Goal: Task Accomplishment & Management: Use online tool/utility

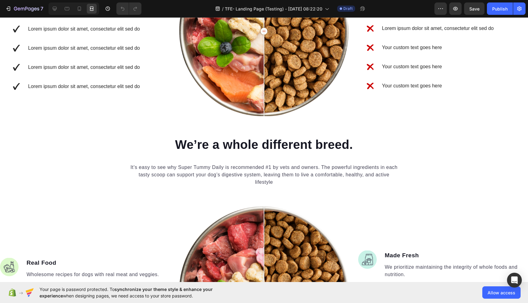
scroll to position [723, 0]
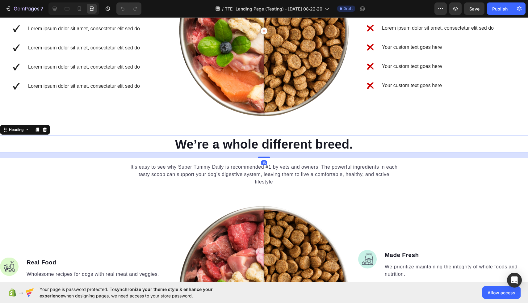
click at [292, 149] on p "We’re a whole different breed." at bounding box center [264, 144] width 527 height 16
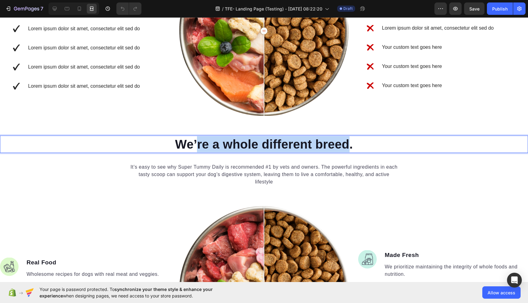
drag, startPoint x: 349, startPoint y: 145, endPoint x: 196, endPoint y: 145, distance: 152.8
click at [196, 145] on p "We’re a whole different breed." at bounding box center [264, 144] width 527 height 16
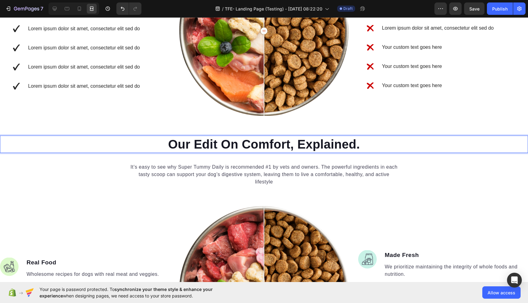
click at [288, 148] on p "Our Edit On Comfort, Explained." at bounding box center [264, 144] width 527 height 16
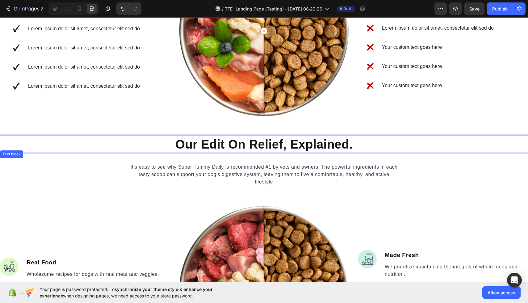
click at [228, 195] on div "It’s easy to see why Super Tummy Daily is recommended #1 by vets and owners. Th…" at bounding box center [264, 179] width 528 height 43
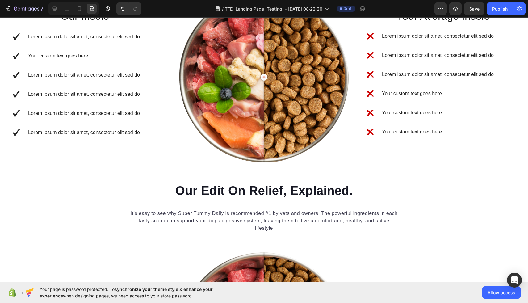
scroll to position [714, 0]
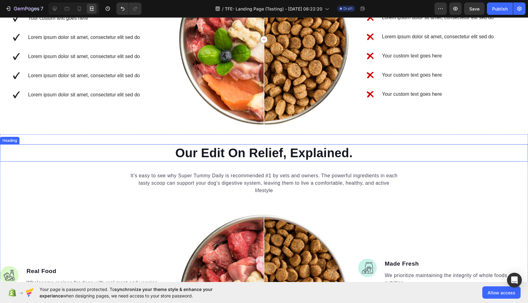
click at [186, 154] on h2 "Our Edit On Relief, Explained." at bounding box center [264, 152] width 528 height 17
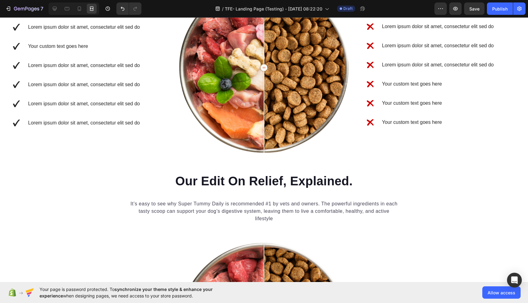
scroll to position [686, 0]
click at [174, 180] on h2 "Our Edit On Relief, Explained." at bounding box center [264, 180] width 528 height 17
click at [174, 180] on p "Our Edit On Relief, Explained." at bounding box center [264, 181] width 527 height 16
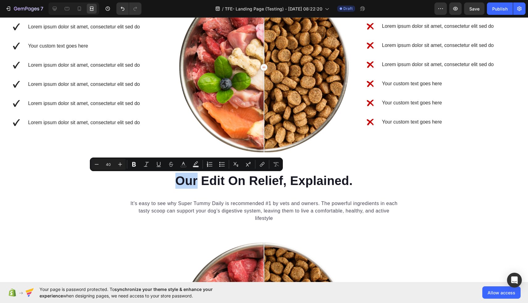
click at [174, 180] on p "Our Edit On Relief, Explained." at bounding box center [264, 181] width 527 height 16
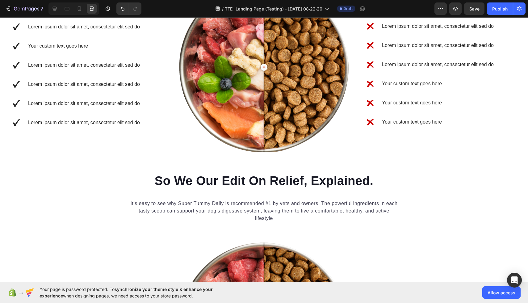
click at [167, 181] on p "So We Our Edit On Relief, Explained." at bounding box center [264, 181] width 527 height 16
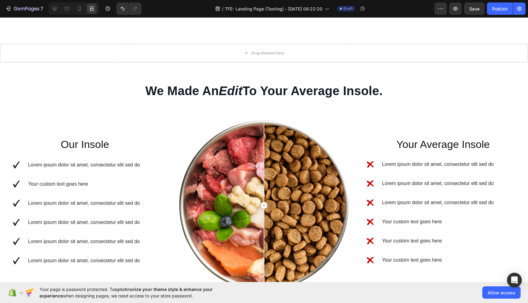
scroll to position [549, 0]
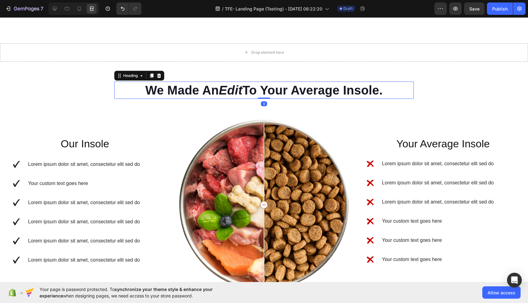
click at [170, 95] on h2 "We Made An Edit To Your Average Insole." at bounding box center [264, 90] width 300 height 17
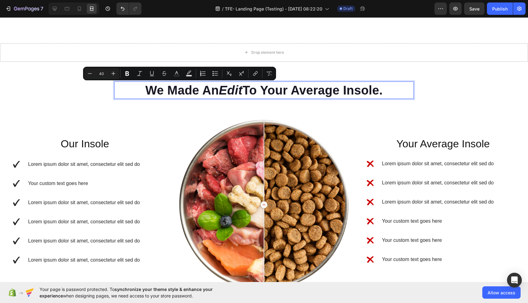
click at [169, 94] on p "We Made An Edit To Your Average Insole." at bounding box center [264, 90] width 298 height 16
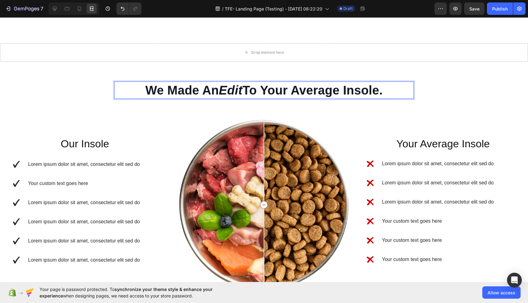
click at [166, 94] on p "We Made An Edit To Your Average Insole." at bounding box center [264, 90] width 298 height 16
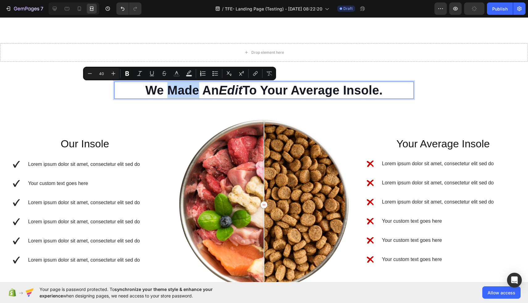
click at [165, 94] on p "We Made An Edit To Your Average Insole." at bounding box center [264, 90] width 298 height 16
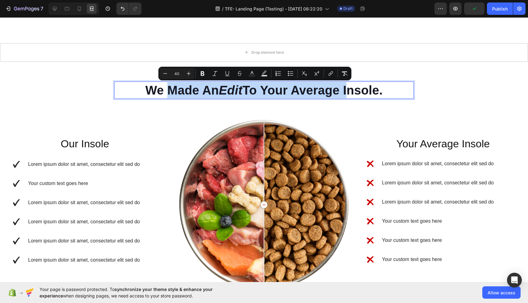
drag, startPoint x: 164, startPoint y: 94, endPoint x: 344, endPoint y: 92, distance: 179.4
click at [344, 92] on p "We Made An Edit To Your Average Insole." at bounding box center [264, 90] width 298 height 16
drag, startPoint x: 394, startPoint y: 93, endPoint x: 167, endPoint y: 90, distance: 226.7
click at [167, 90] on p "We Made An Edit To Your Average Insole." at bounding box center [264, 90] width 298 height 16
copy p "Made An Edit To Your Average Insole."
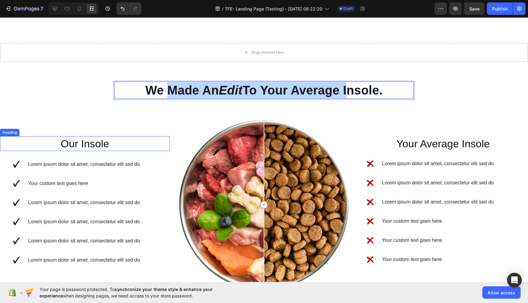
click at [166, 149] on h2 "Our Insole" at bounding box center [85, 143] width 170 height 15
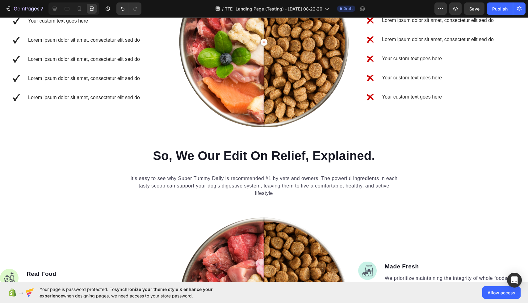
scroll to position [744, 0]
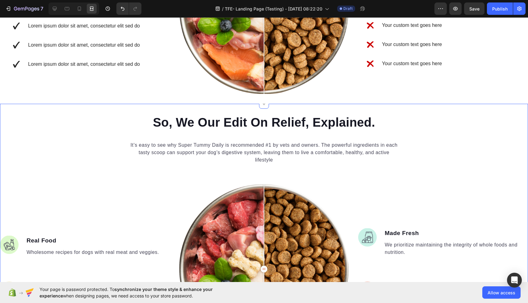
click at [186, 127] on h2 "So, We Our Edit On Relief, Explained." at bounding box center [264, 122] width 528 height 17
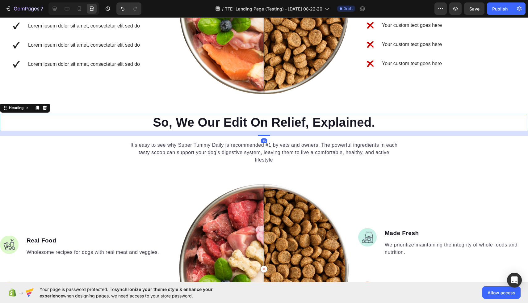
click at [186, 127] on h2 "So, We Our Edit On Relief, Explained." at bounding box center [264, 122] width 528 height 17
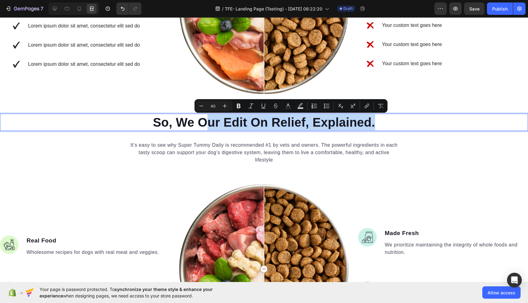
drag, startPoint x: 381, startPoint y: 123, endPoint x: 204, endPoint y: 123, distance: 177.2
click at [204, 123] on p "So, We Our Edit On Relief, Explained." at bounding box center [264, 122] width 527 height 16
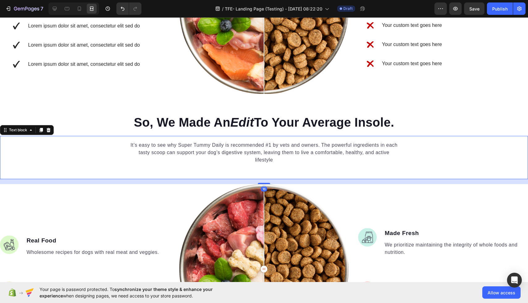
click at [241, 169] on div "It’s easy to see why Super Tummy Daily is recommended #1 by vets and owners. Th…" at bounding box center [264, 157] width 528 height 43
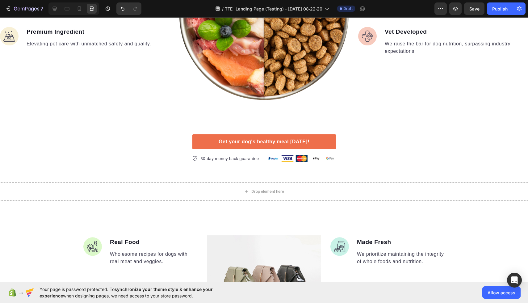
scroll to position [999, 0]
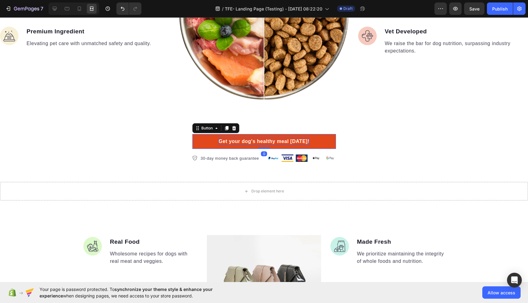
click at [272, 142] on div "Get your dog's healthy meal [DATE]!" at bounding box center [264, 141] width 91 height 7
click at [287, 140] on div "Get your dog's healthy meal [DATE]!" at bounding box center [264, 141] width 91 height 7
click at [287, 140] on p "Get your dog's healthy meal [DATE]!" at bounding box center [264, 141] width 91 height 7
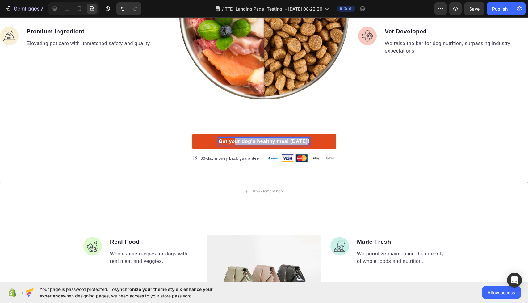
drag, startPoint x: 307, startPoint y: 141, endPoint x: 236, endPoint y: 143, distance: 71.3
click at [236, 143] on p "Get your dog's healthy meal [DATE]!" at bounding box center [264, 141] width 91 height 7
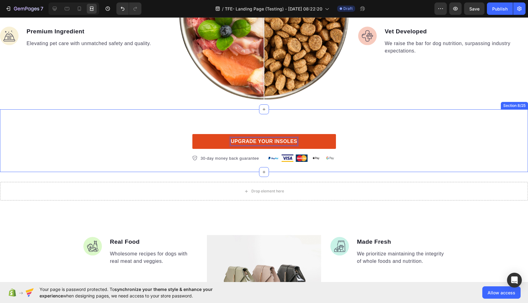
click at [363, 146] on div "UPGRADE YOUR INSOLES Button 0 30-day money back guarantee Item list Image Row R…" at bounding box center [264, 140] width 528 height 43
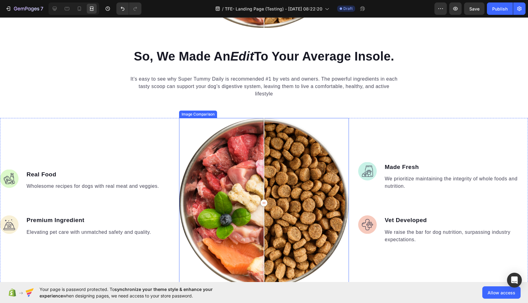
scroll to position [797, 0]
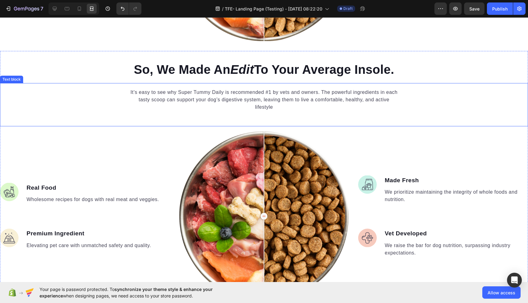
click at [295, 97] on p "It’s easy to see why Super Tummy Daily is recommended #1 by vets and owners. Th…" at bounding box center [264, 100] width 270 height 22
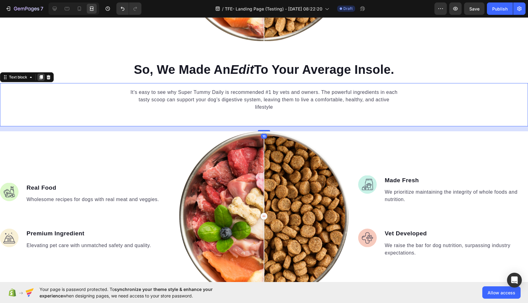
click at [39, 78] on icon at bounding box center [41, 77] width 5 height 5
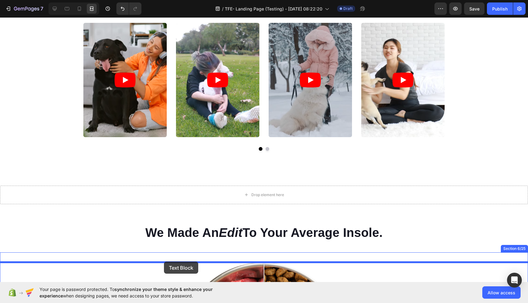
scroll to position [426, 0]
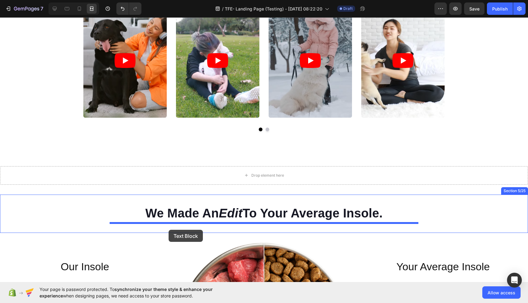
drag, startPoint x: 130, startPoint y: 134, endPoint x: 169, endPoint y: 230, distance: 103.0
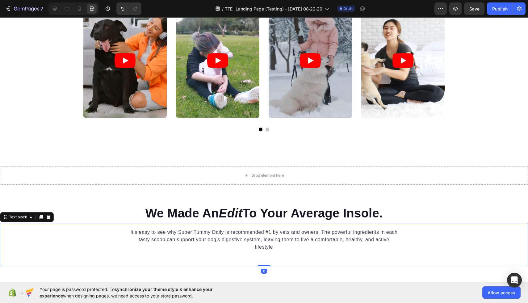
click at [275, 240] on p "It’s easy to see why Super Tummy Daily is recommended #1 by vets and owners. Th…" at bounding box center [264, 239] width 270 height 22
click at [276, 245] on p "It’s easy to see why Super Tummy Daily is recommended #1 by vets and owners. Th…" at bounding box center [264, 239] width 270 height 22
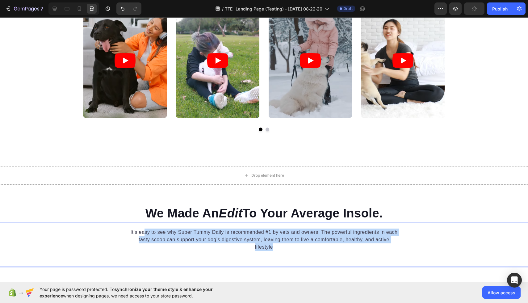
drag, startPoint x: 276, startPoint y: 246, endPoint x: 145, endPoint y: 232, distance: 132.0
click at [145, 232] on p "It’s easy to see why Super Tummy Daily is recommended #1 by vets and owners. Th…" at bounding box center [264, 239] width 270 height 22
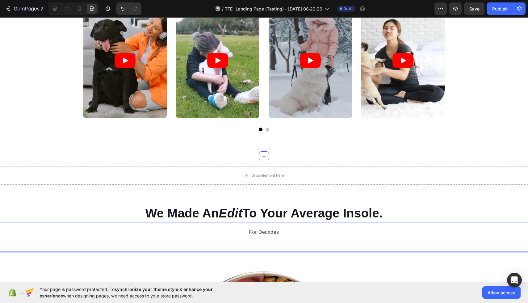
click at [167, 139] on div "Icon Icon Icon Icon Icon Icon List EVERYBODY AGREES Text Block The Word On The …" at bounding box center [264, 39] width 528 height 235
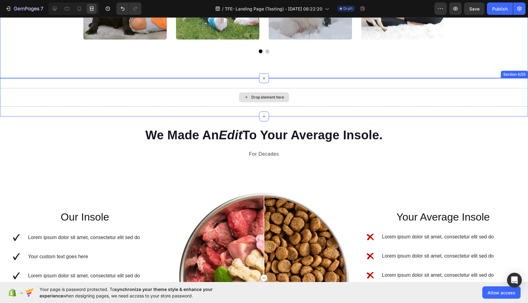
scroll to position [549, 0]
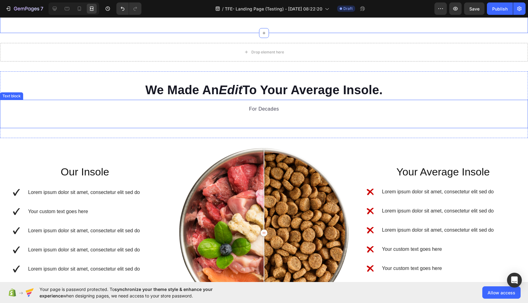
click at [288, 110] on p "For Decades" at bounding box center [264, 108] width 270 height 7
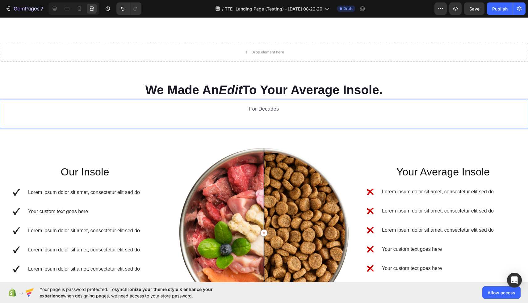
click at [241, 112] on p "For Decades" at bounding box center [264, 108] width 270 height 7
click at [179, 110] on p ". Most insoles haven’t changed in decades. That’s the problem.”For Decades" at bounding box center [264, 108] width 270 height 7
click at [321, 108] on p "Most insoles haven’t changed in decades. That’s the problem.”For Decades" at bounding box center [264, 108] width 270 height 7
click at [334, 109] on p "Most insoles haven’t changed in decades. That’s the problem. For Decades" at bounding box center [264, 108] width 270 height 7
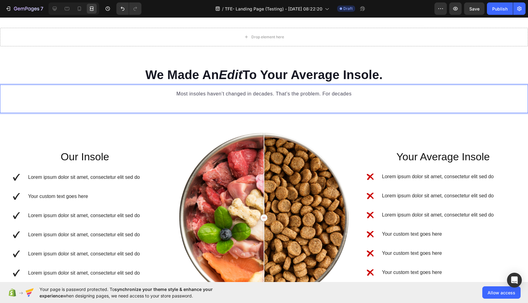
scroll to position [569, 0]
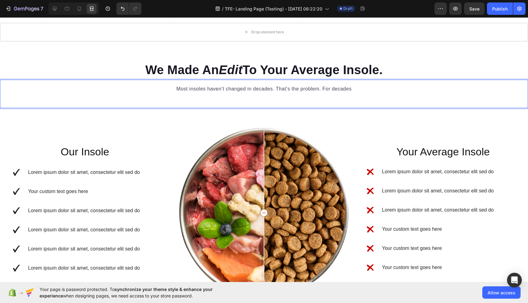
click at [350, 90] on p "Most insoles haven’t changed in decades. That’s the problem. For decades" at bounding box center [264, 88] width 270 height 7
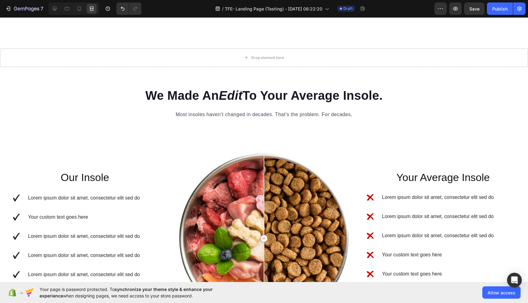
scroll to position [544, 0]
click at [262, 114] on p "Most insoles haven’t changed in decades. That’s the problem. For decades," at bounding box center [264, 114] width 270 height 7
click at [228, 115] on p "Most insoles haven’t changed in decades. That’s the problem. For decades," at bounding box center [264, 114] width 270 height 7
click at [57, 6] on icon at bounding box center [55, 9] width 6 height 6
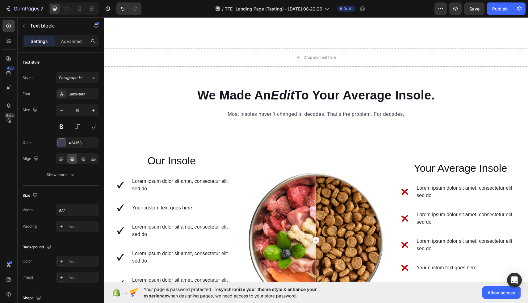
click at [243, 111] on p "Most insoles haven’t changed in decades. That’s the problem. For decades," at bounding box center [316, 114] width 270 height 7
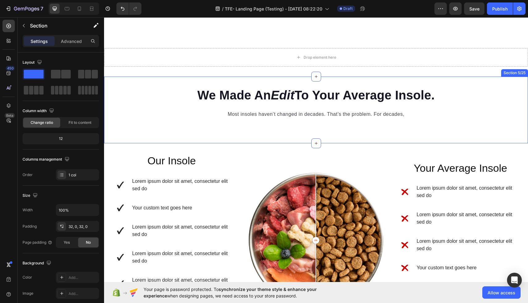
click at [253, 147] on div "Our Insole Heading Row Lorem ipsum dolor sit amet, consectetur elit sed do Your…" at bounding box center [316, 240] width 424 height 194
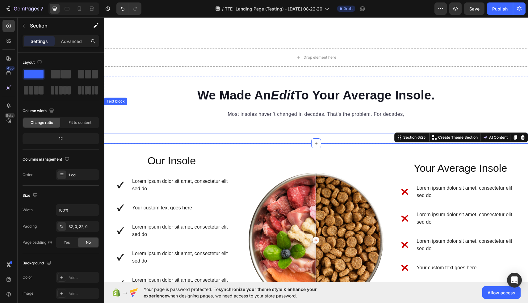
click at [249, 114] on p "Most insoles haven’t changed in decades. That’s the problem. For decades," at bounding box center [316, 114] width 270 height 7
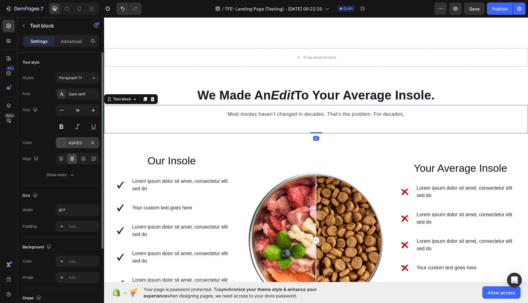
click at [62, 142] on div at bounding box center [62, 143] width 8 height 8
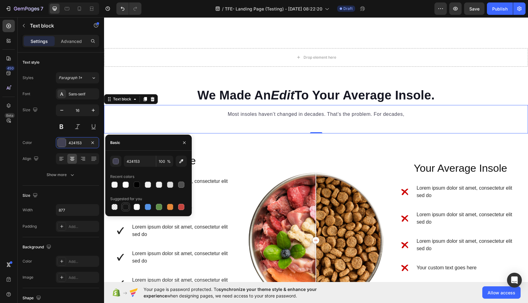
click at [127, 207] on div at bounding box center [126, 207] width 6 height 6
click at [137, 182] on div at bounding box center [137, 185] width 6 height 6
type input "000000"
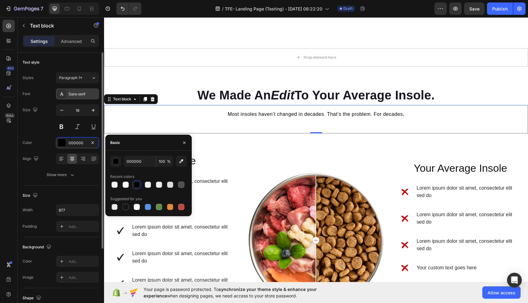
click at [87, 98] on div "Sans-serif" at bounding box center [77, 93] width 43 height 11
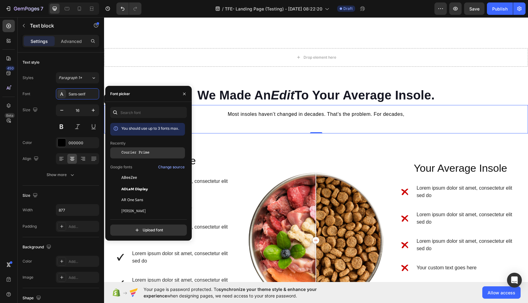
click at [141, 150] on div "Courier Prime" at bounding box center [147, 152] width 75 height 11
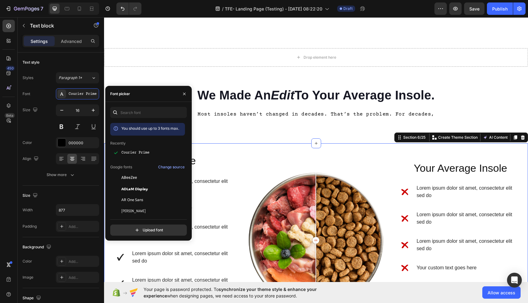
click at [272, 153] on div "Our Insole Heading Row Lorem ipsum dolor sit amet, consectetur elit sed do Your…" at bounding box center [316, 240] width 424 height 194
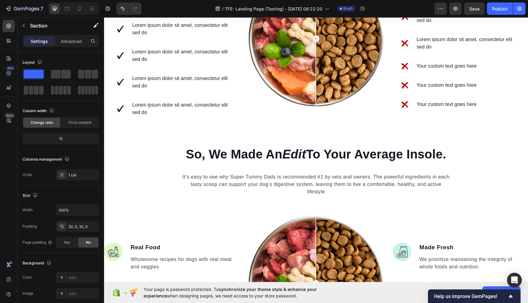
scroll to position [763, 0]
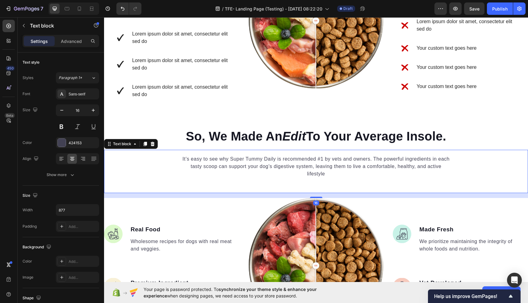
click at [294, 166] on p "It’s easy to see why Super Tummy Daily is recommended #1 by vets and owners. Th…" at bounding box center [316, 166] width 270 height 22
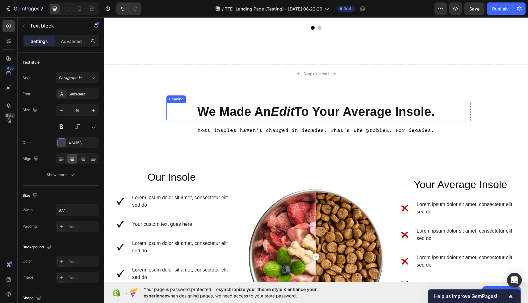
scroll to position [530, 0]
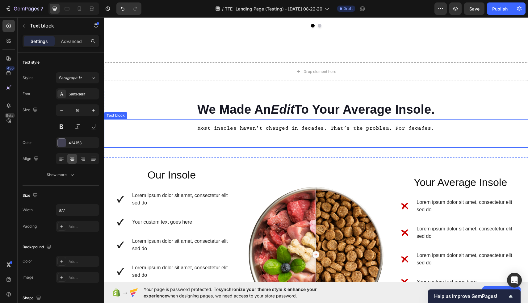
click at [362, 140] on div "Most insoles haven’t changed in decades. That’s the problem. For decades, Text …" at bounding box center [316, 133] width 424 height 28
click at [444, 133] on div "Most insoles haven’t changed in decades. That’s the problem. For decades, Text …" at bounding box center [316, 133] width 424 height 28
click at [442, 130] on p "Most insoles haven’t changed in decades. That’s the problem. For decades," at bounding box center [316, 128] width 270 height 7
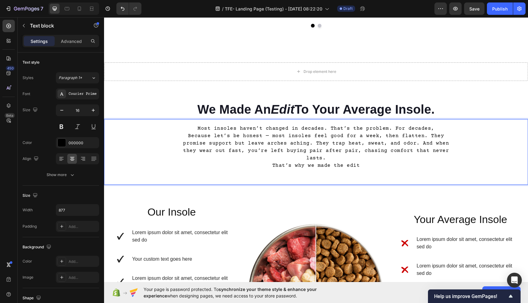
click at [388, 128] on p "Most insoles haven’t changed in decades. That’s the problem. For decades," at bounding box center [316, 128] width 270 height 7
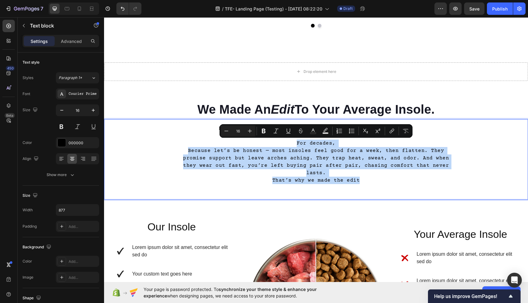
drag, startPoint x: 364, startPoint y: 184, endPoint x: 197, endPoint y: 145, distance: 172.2
click at [197, 145] on div "Most insoles haven’t changed in decades. That’s the problem. For decades, Becau…" at bounding box center [316, 154] width 271 height 61
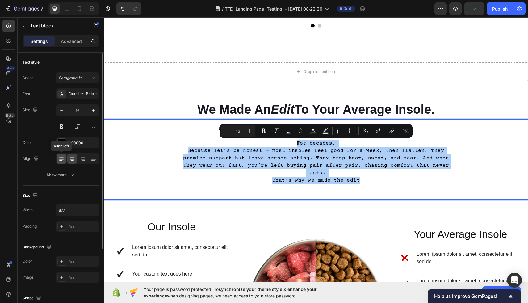
click at [61, 156] on icon at bounding box center [61, 159] width 6 height 6
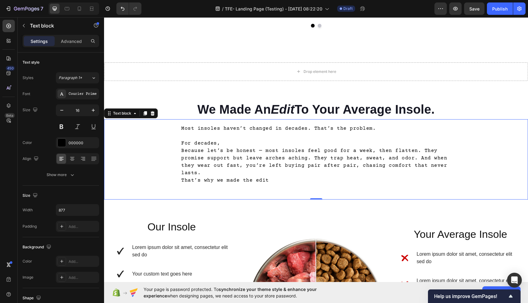
click at [179, 159] on div "Most insoles haven’t changed in decades. That’s the problem. For decades, Becau…" at bounding box center [316, 154] width 424 height 61
click at [222, 144] on p "For decades," at bounding box center [316, 143] width 270 height 7
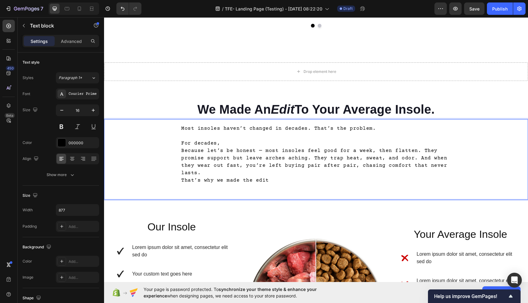
drag, startPoint x: 222, startPoint y: 144, endPoint x: 184, endPoint y: 143, distance: 38.0
click at [184, 143] on p "For decades," at bounding box center [316, 143] width 270 height 7
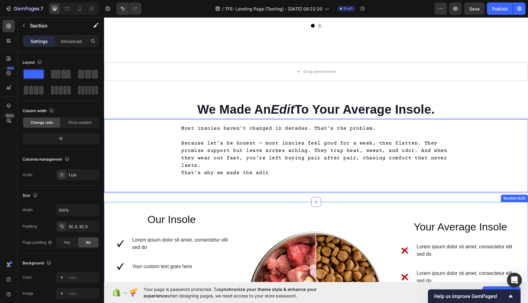
click at [223, 203] on div "Our Insole Heading Row Lorem ipsum dolor sit amet, consectetur elit sed do Your…" at bounding box center [316, 299] width 424 height 194
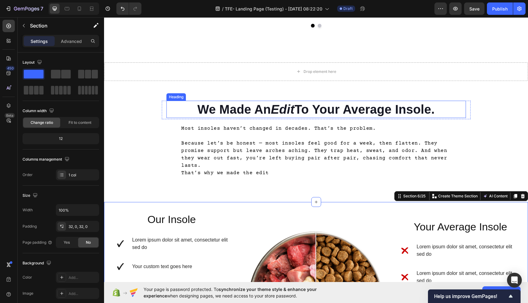
click at [285, 109] on icon "Edit" at bounding box center [283, 110] width 24 height 14
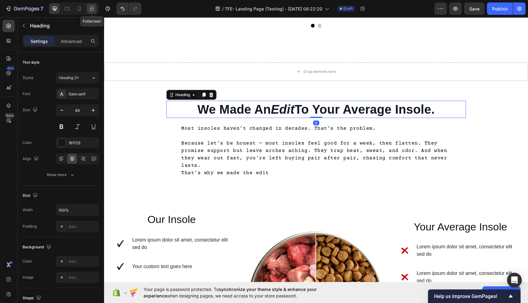
click at [92, 8] on icon at bounding box center [93, 9] width 2 height 2
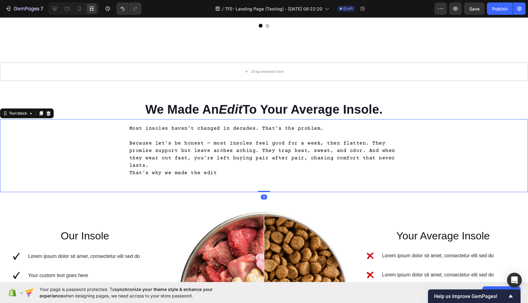
click at [84, 139] on div "Most insoles haven’t changed in decades. That’s the problem. Because let’s be h…" at bounding box center [264, 150] width 528 height 53
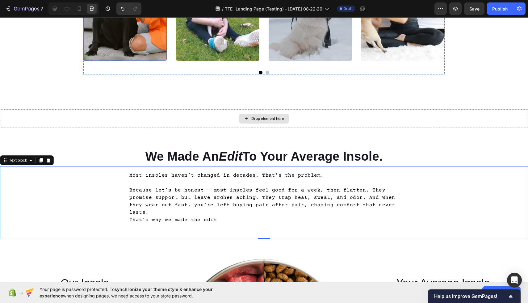
scroll to position [483, 0]
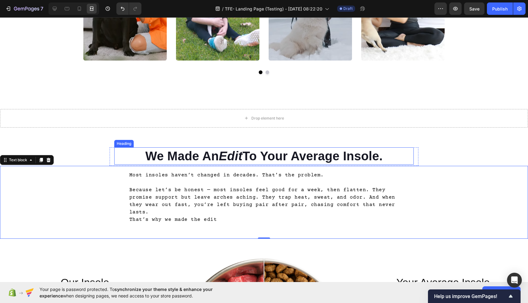
click at [220, 153] on icon "Edit" at bounding box center [231, 156] width 24 height 14
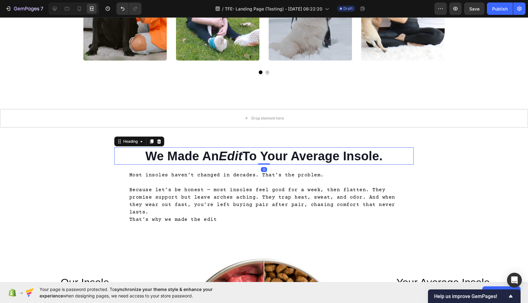
click at [388, 155] on h2 "We Made An Edit To Your Average Insole." at bounding box center [264, 155] width 300 height 17
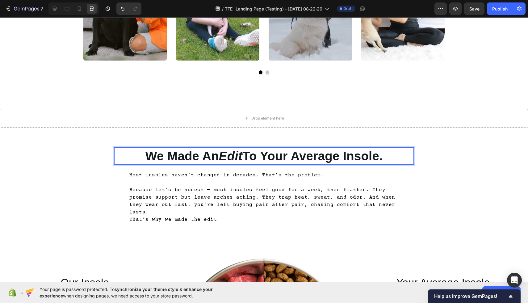
click at [388, 155] on p "We Made An Edit To Your Average Insole." at bounding box center [264, 156] width 298 height 16
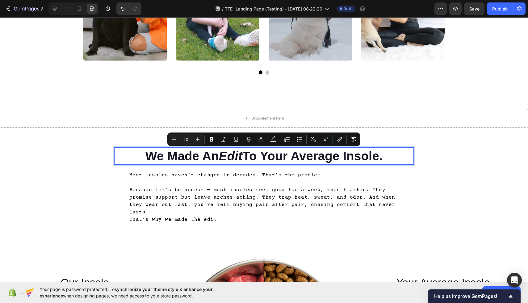
drag, startPoint x: 388, startPoint y: 155, endPoint x: 213, endPoint y: 153, distance: 174.8
click at [213, 153] on p "We Made An Edit To Your Average Insole." at bounding box center [264, 156] width 298 height 16
copy p "We Made An Edit To Your Average Insole."
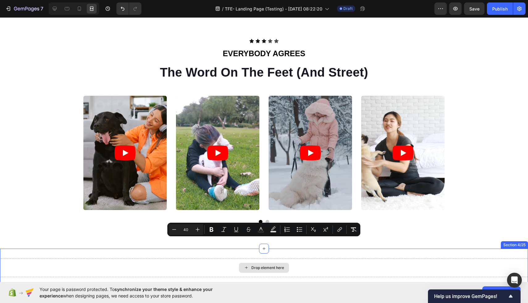
type input "16"
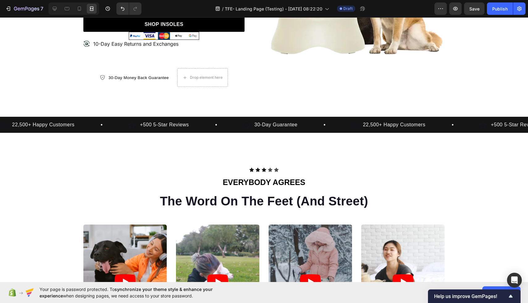
scroll to position [257, 0]
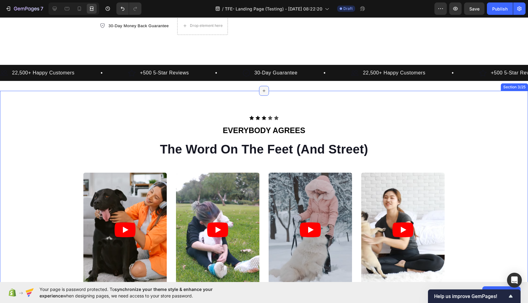
click at [262, 92] on icon at bounding box center [264, 90] width 5 height 5
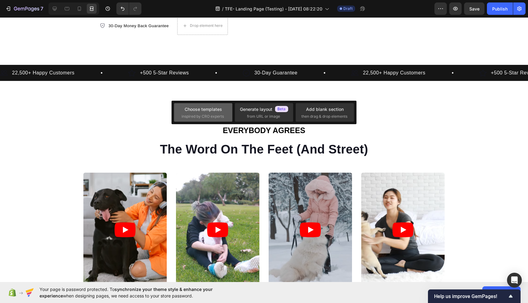
click at [204, 112] on div "Choose templates inspired by CRO experts" at bounding box center [203, 112] width 43 height 13
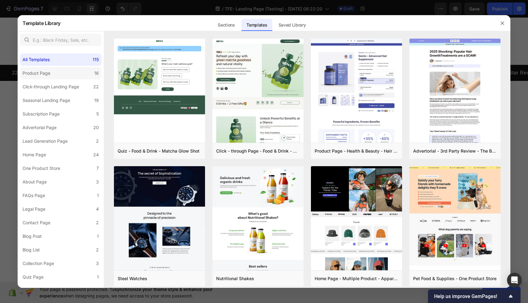
click at [56, 76] on label "Product Page 16" at bounding box center [60, 73] width 81 height 12
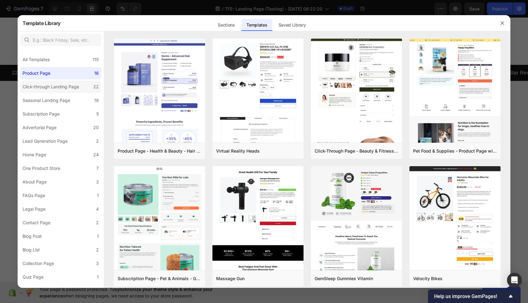
click at [60, 86] on div "Click-through Landing Page" at bounding box center [51, 86] width 57 height 7
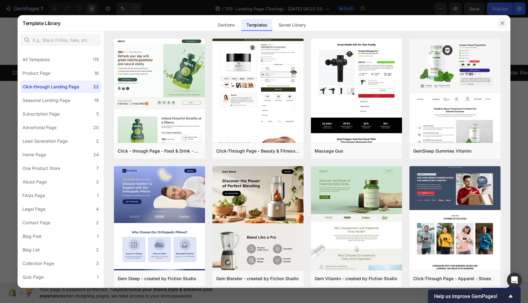
click at [499, 21] on button "button" at bounding box center [502, 23] width 10 height 10
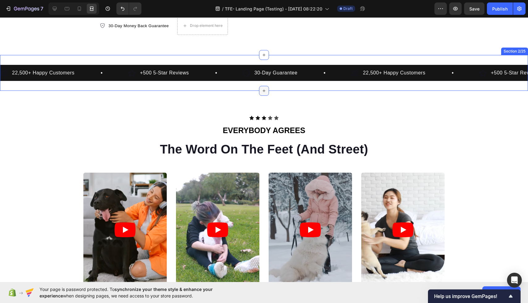
click at [265, 88] on div at bounding box center [264, 91] width 10 height 10
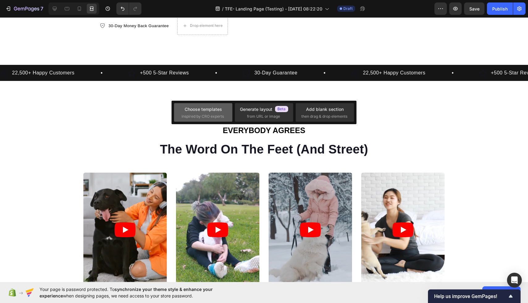
click at [194, 117] on span "inspired by CRO experts" at bounding box center [203, 117] width 42 height 6
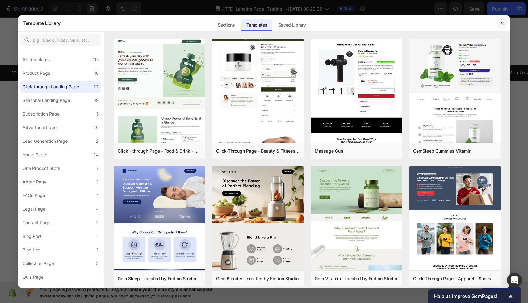
click at [503, 25] on icon "button" at bounding box center [502, 23] width 5 height 5
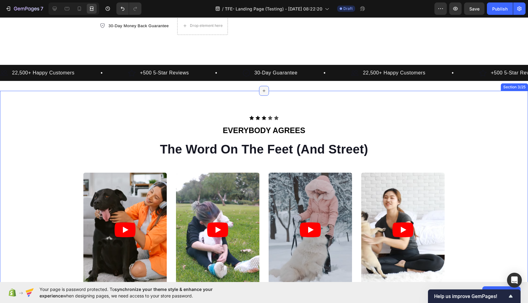
click at [266, 91] on icon at bounding box center [264, 90] width 5 height 5
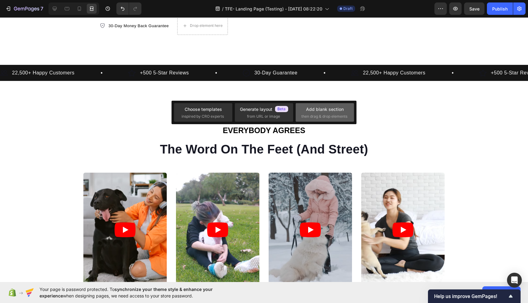
click at [312, 108] on div "Add blank section" at bounding box center [325, 109] width 38 height 6
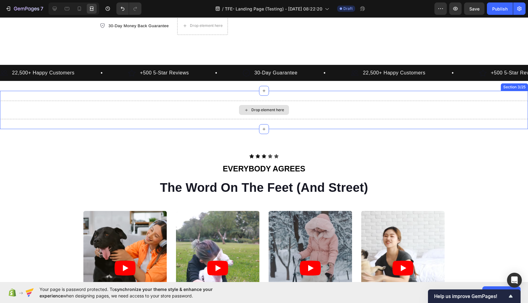
click at [275, 113] on div "Drop element here" at bounding box center [264, 110] width 50 height 10
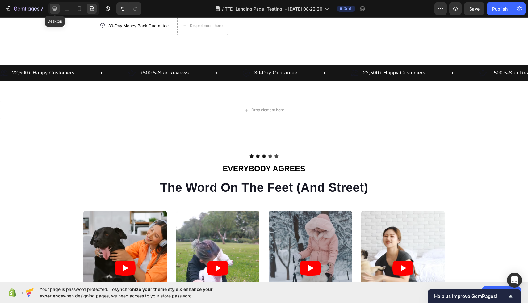
click at [57, 10] on icon at bounding box center [55, 9] width 6 height 6
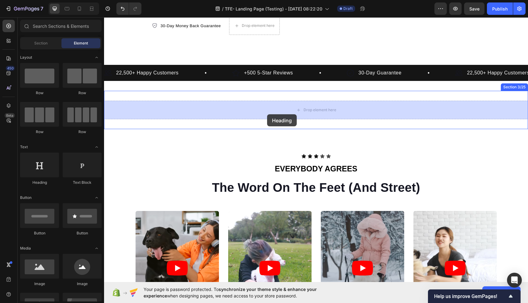
drag, startPoint x: 146, startPoint y: 185, endPoint x: 267, endPoint y: 114, distance: 140.3
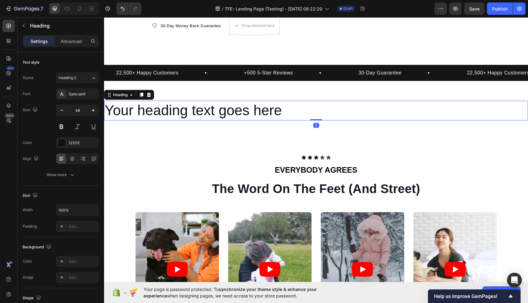
click at [290, 111] on h2 "Your heading text goes here" at bounding box center [316, 111] width 424 height 20
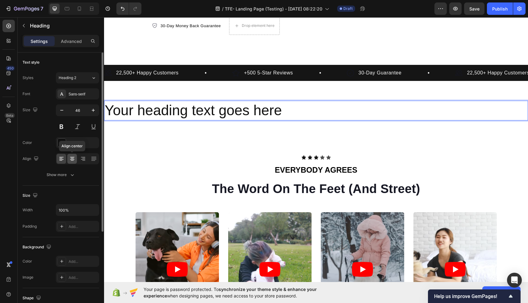
click at [71, 159] on icon at bounding box center [72, 159] width 6 height 6
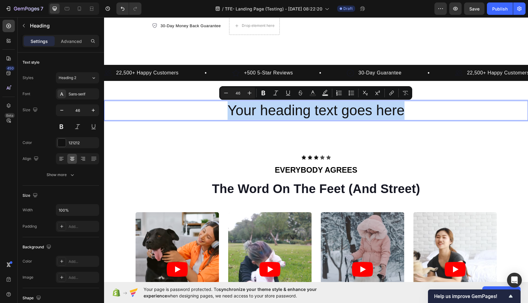
drag, startPoint x: 407, startPoint y: 117, endPoint x: 227, endPoint y: 112, distance: 180.7
click at [227, 112] on p "Your heading text goes here" at bounding box center [316, 110] width 423 height 19
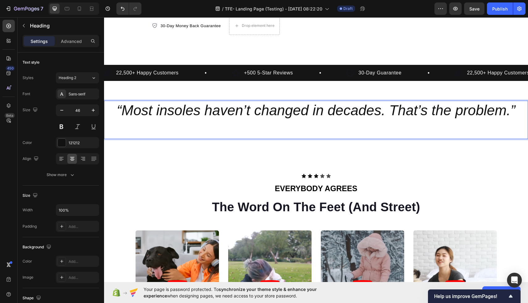
click at [517, 114] on p "“Most insoles haven’t changed in decades. That’s the problem.”" at bounding box center [316, 110] width 423 height 19
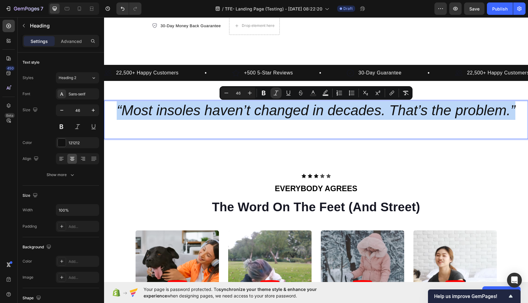
drag, startPoint x: 517, startPoint y: 114, endPoint x: 117, endPoint y: 111, distance: 400.5
click at [117, 111] on p "“Most insoles haven’t changed in decades. That’s the problem.”" at bounding box center [316, 110] width 423 height 19
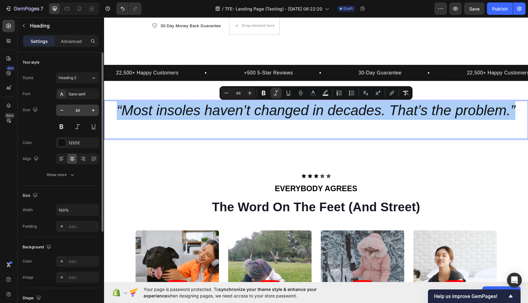
click at [77, 108] on input "46" at bounding box center [77, 110] width 20 height 11
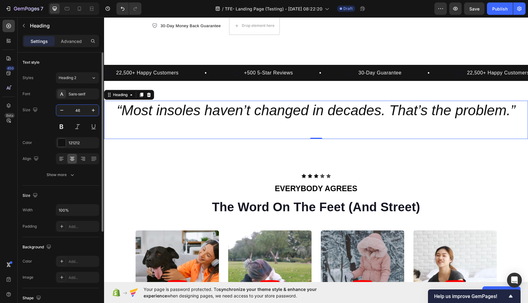
drag, startPoint x: 83, startPoint y: 110, endPoint x: 73, endPoint y: 110, distance: 9.3
click at [73, 110] on input "46" at bounding box center [77, 110] width 20 height 11
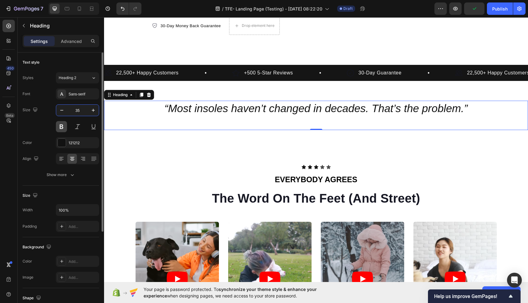
type input "35"
click at [62, 128] on button at bounding box center [61, 126] width 11 height 11
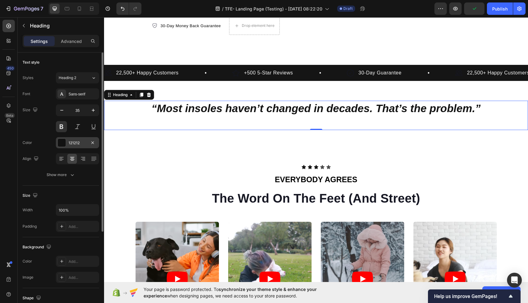
click at [64, 145] on div at bounding box center [62, 143] width 8 height 8
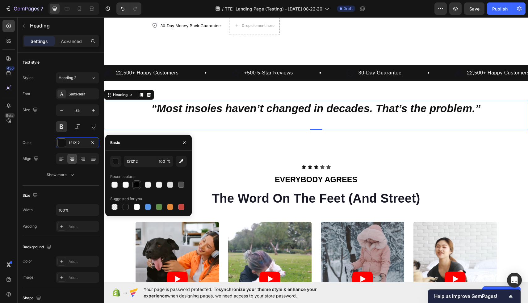
click at [135, 184] on div at bounding box center [137, 185] width 6 height 6
type input "000000"
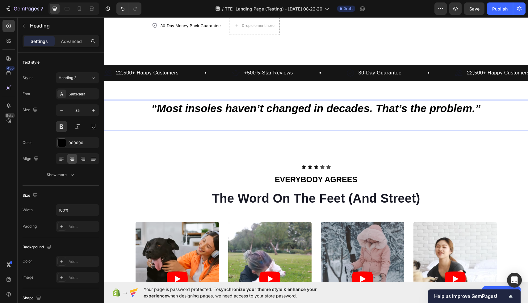
click at [486, 115] on p "“Most insoles haven’t changed in decades. That’s the problem.”" at bounding box center [316, 115] width 423 height 28
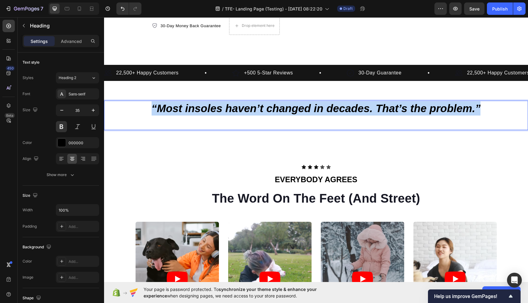
drag, startPoint x: 488, startPoint y: 111, endPoint x: 150, endPoint y: 103, distance: 337.3
click at [150, 103] on p "“Most insoles haven’t changed in decades. That’s the problem.”" at bounding box center [316, 115] width 423 height 28
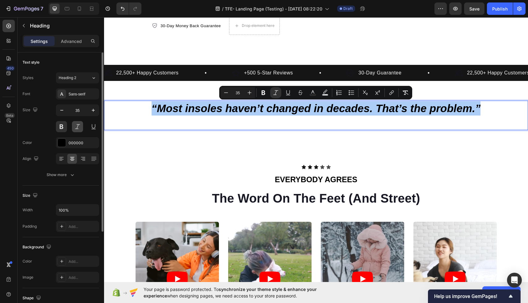
click at [77, 127] on button at bounding box center [77, 126] width 11 height 11
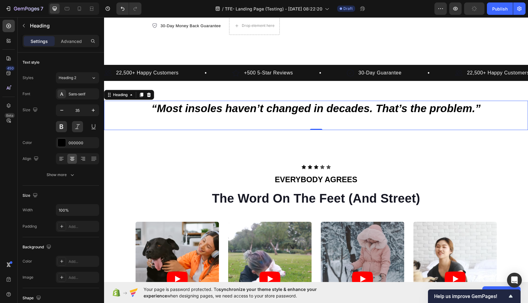
click at [469, 117] on p "“Most insoles haven’t changed in decades. That’s the problem.”" at bounding box center [316, 115] width 423 height 28
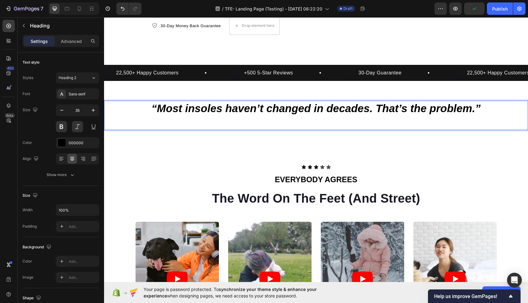
click at [487, 112] on p "“Most insoles haven’t changed in decades. That’s the problem.”" at bounding box center [316, 115] width 423 height 28
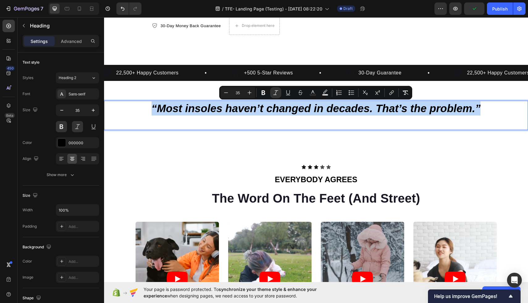
drag, startPoint x: 487, startPoint y: 111, endPoint x: 143, endPoint y: 110, distance: 344.0
click at [143, 110] on p "“Most insoles haven’t changed in decades. That’s the problem.”" at bounding box center [316, 115] width 423 height 28
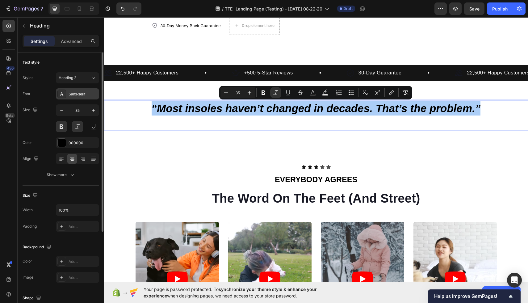
click at [73, 93] on div "Sans-serif" at bounding box center [83, 94] width 29 height 6
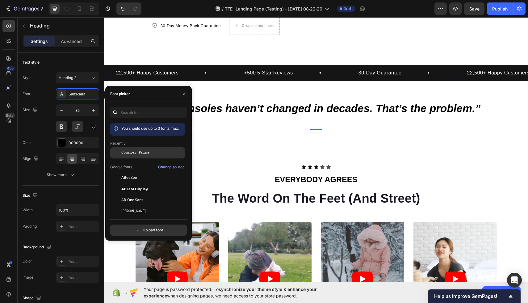
click at [148, 153] on span "Courier Prime" at bounding box center [135, 153] width 28 height 6
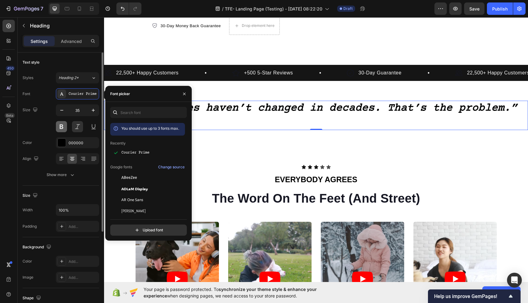
click at [59, 128] on button at bounding box center [61, 126] width 11 height 11
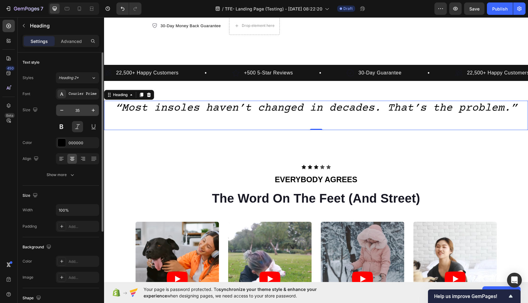
click at [80, 111] on input "35" at bounding box center [77, 110] width 20 height 11
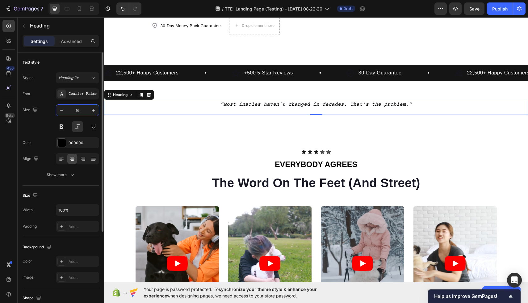
type input "1"
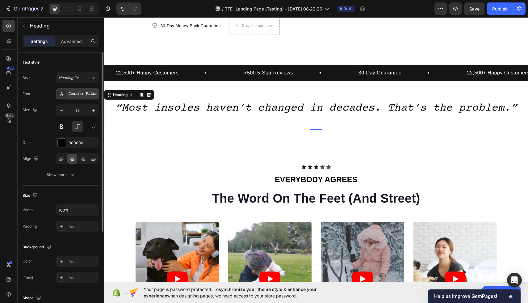
click at [87, 94] on div "Courier Prime" at bounding box center [83, 94] width 29 height 6
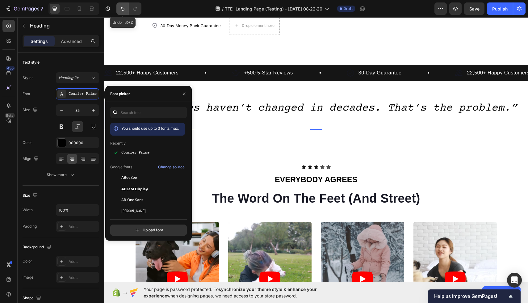
click at [120, 10] on icon "Undo/Redo" at bounding box center [122, 9] width 6 height 6
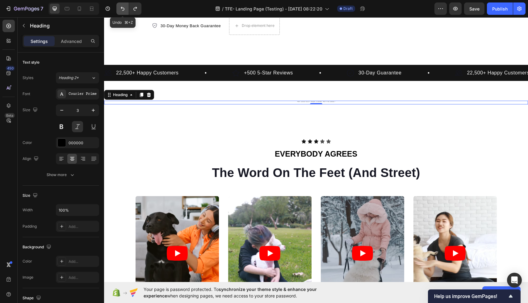
click at [124, 8] on icon "Undo/Redo" at bounding box center [122, 9] width 6 height 6
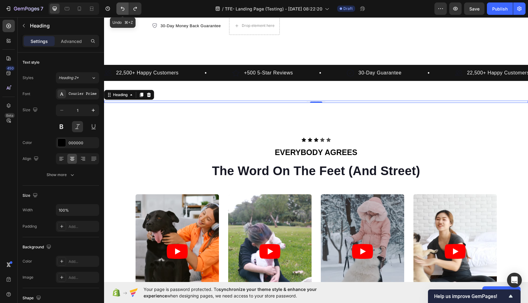
click at [124, 8] on icon "Undo/Redo" at bounding box center [122, 9] width 6 height 6
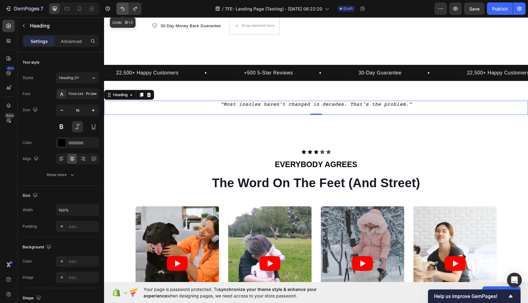
click at [124, 8] on icon "Undo/Redo" at bounding box center [122, 9] width 6 height 6
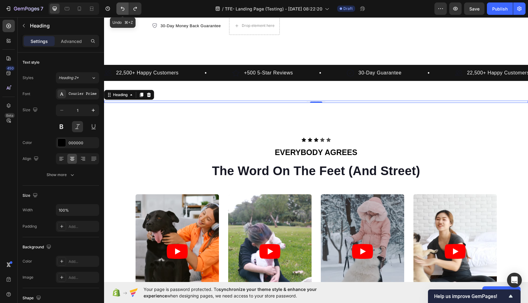
click at [124, 8] on icon "Undo/Redo" at bounding box center [122, 9] width 6 height 6
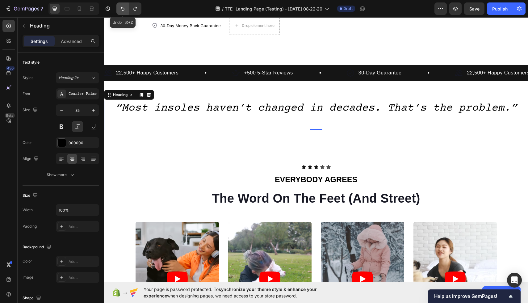
click at [124, 8] on icon "Undo/Redo" at bounding box center [122, 9] width 6 height 6
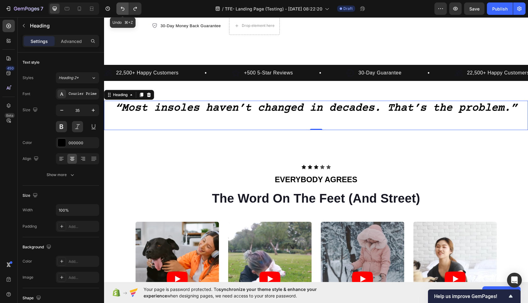
click at [124, 8] on icon "Undo/Redo" at bounding box center [122, 9] width 6 height 6
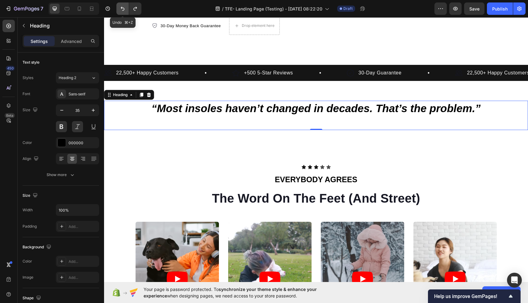
click at [124, 8] on icon "Undo/Redo" at bounding box center [122, 9] width 6 height 6
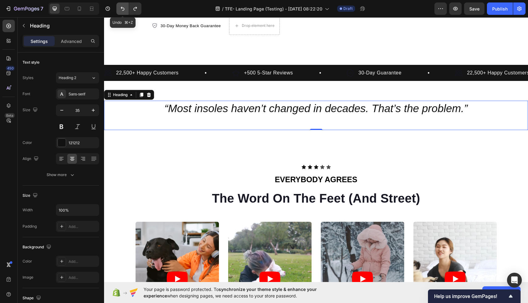
click at [124, 8] on icon "Undo/Redo" at bounding box center [122, 9] width 6 height 6
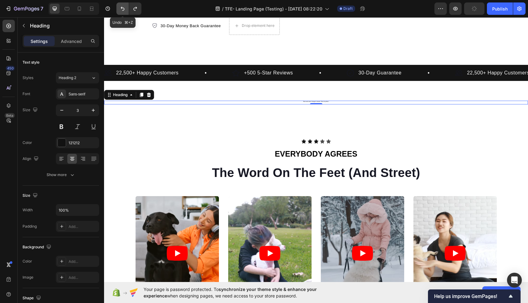
click at [124, 8] on icon "Undo/Redo" at bounding box center [122, 9] width 6 height 6
type input "46"
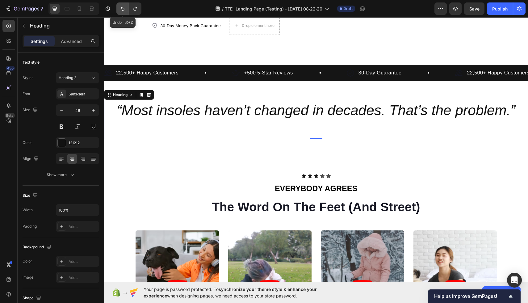
click at [124, 8] on icon "Undo/Redo" at bounding box center [122, 9] width 6 height 6
click at [61, 143] on div at bounding box center [62, 143] width 8 height 8
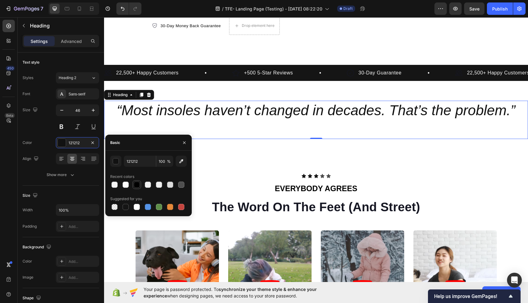
click at [136, 183] on div at bounding box center [137, 185] width 6 height 6
type input "000000"
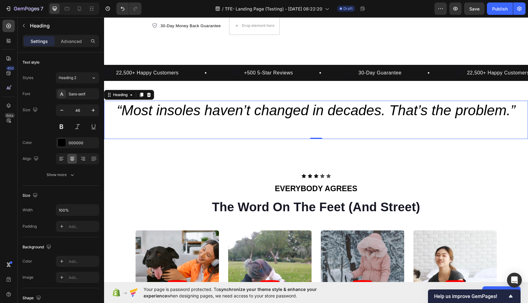
click at [181, 129] on h2 "“Most insoles haven’t changed in decades. That’s the problem.”" at bounding box center [316, 120] width 424 height 38
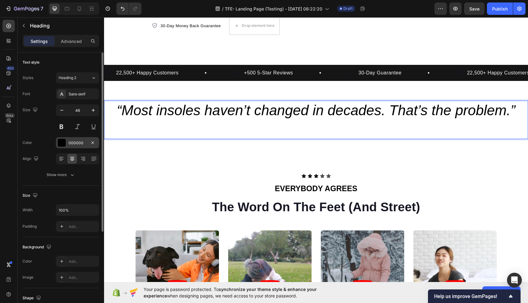
click at [61, 145] on div at bounding box center [62, 143] width 8 height 8
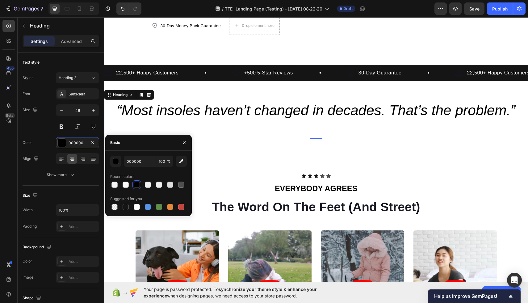
click at [140, 184] on div at bounding box center [137, 185] width 6 height 6
click at [72, 161] on icon at bounding box center [72, 159] width 6 height 6
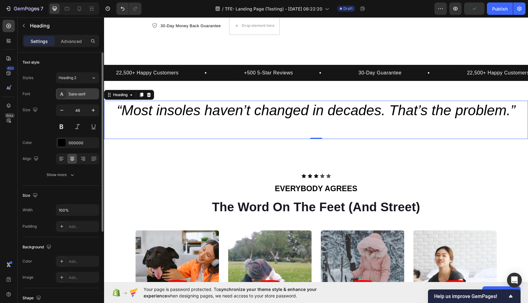
click at [63, 95] on icon at bounding box center [61, 93] width 3 height 3
click at [78, 127] on button at bounding box center [77, 126] width 11 height 11
click at [78, 126] on button at bounding box center [77, 126] width 11 height 11
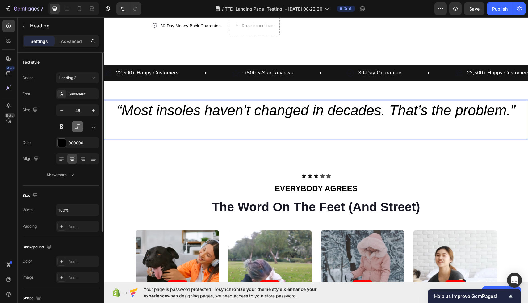
click at [80, 127] on button at bounding box center [77, 126] width 11 height 11
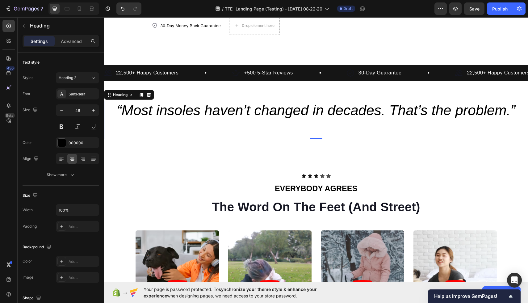
click at [111, 111] on p "“Most insoles haven’t changed in decades. That’s the problem.”" at bounding box center [316, 119] width 423 height 37
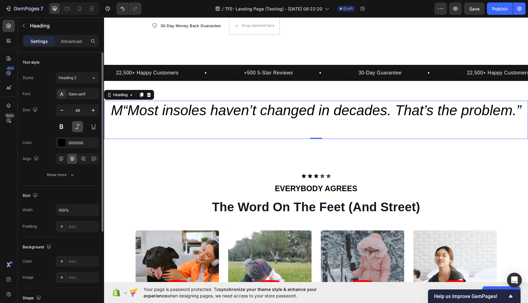
click at [78, 125] on button at bounding box center [77, 126] width 11 height 11
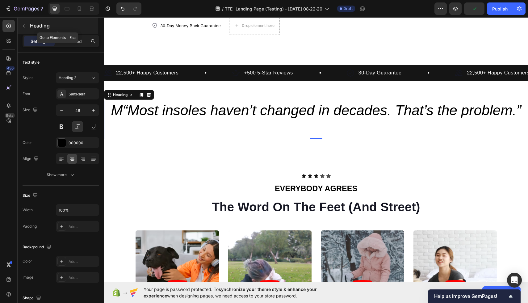
click at [23, 27] on icon "button" at bounding box center [23, 25] width 5 height 5
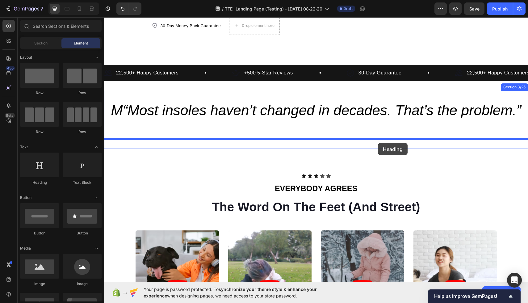
drag, startPoint x: 146, startPoint y: 178, endPoint x: 378, endPoint y: 143, distance: 234.8
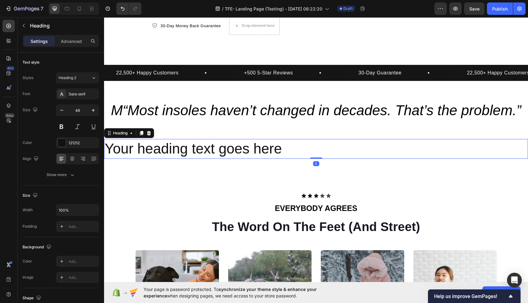
click at [306, 153] on h2 "Your heading text goes here" at bounding box center [316, 149] width 424 height 20
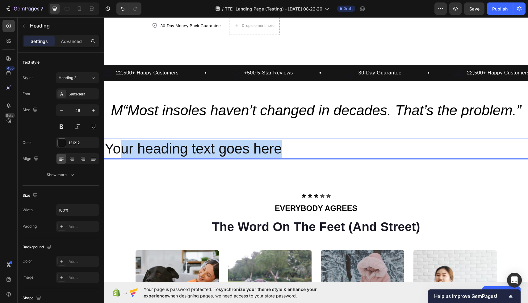
drag, startPoint x: 308, startPoint y: 154, endPoint x: 120, endPoint y: 147, distance: 188.5
click at [120, 147] on p "Your heading text goes here" at bounding box center [316, 149] width 423 height 19
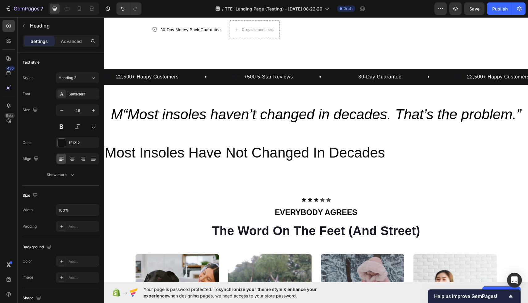
scroll to position [250, 0]
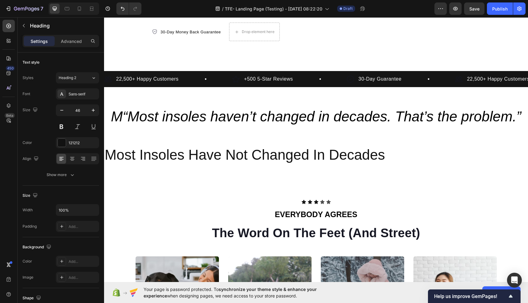
click at [208, 151] on h2 "Most Insoles Have Not Changed In Decades" at bounding box center [316, 155] width 424 height 20
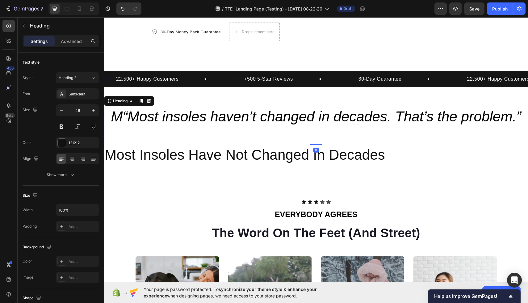
click at [389, 119] on icon "M“Most insoles haven’t changed in decades. That’s the problem.”" at bounding box center [316, 116] width 410 height 16
click at [148, 100] on icon at bounding box center [149, 101] width 4 height 4
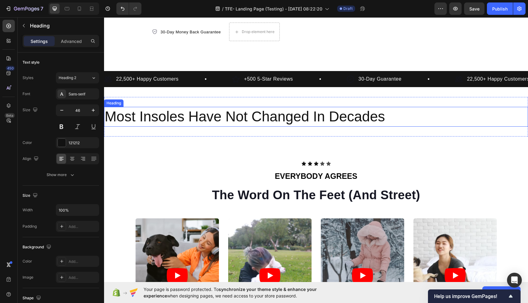
click at [220, 119] on p "Most Insoles Have Not Changed In Decades" at bounding box center [316, 116] width 423 height 19
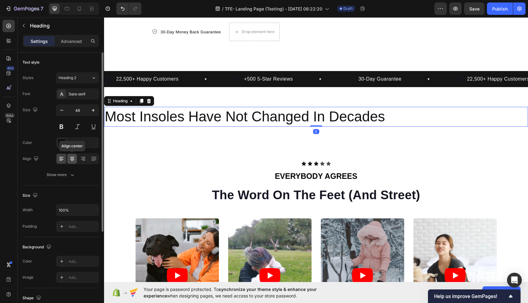
click at [73, 161] on icon at bounding box center [72, 159] width 6 height 6
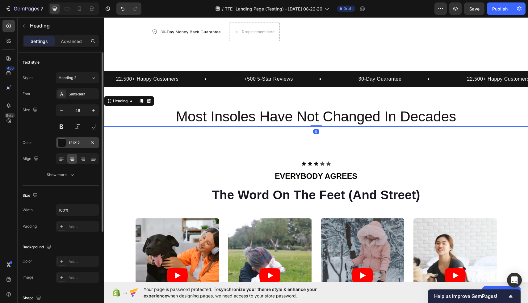
click at [63, 146] on div at bounding box center [62, 143] width 8 height 8
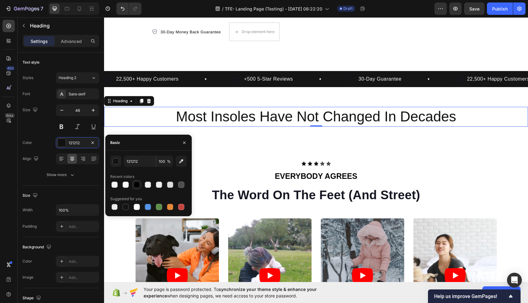
click at [138, 185] on div at bounding box center [137, 185] width 6 height 6
type input "000000"
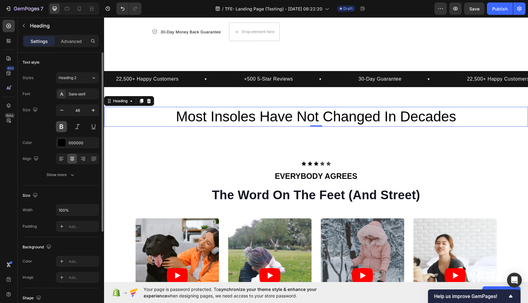
click at [61, 128] on button at bounding box center [61, 126] width 11 height 11
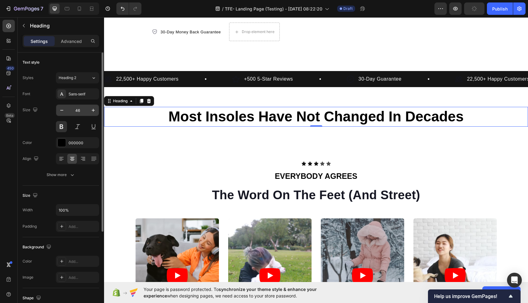
click at [81, 112] on input "46" at bounding box center [77, 110] width 20 height 11
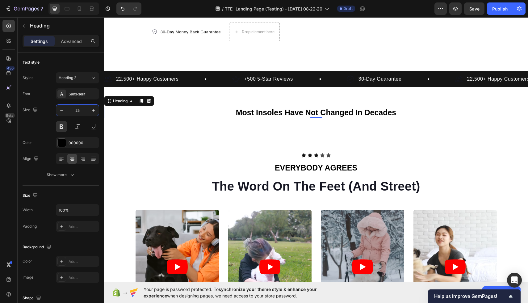
type input "25"
click at [300, 111] on p "Most Insoles Have Not Changed In Decades" at bounding box center [316, 112] width 423 height 10
drag, startPoint x: 320, startPoint y: 112, endPoint x: 289, endPoint y: 112, distance: 30.6
click at [289, 112] on p "Most Insoles Have Not Changed In Decades" at bounding box center [316, 112] width 423 height 10
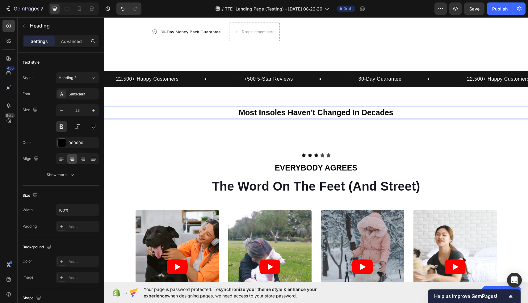
click at [407, 115] on p "Most Insoles Haven't Changed In Decades" at bounding box center [316, 112] width 423 height 10
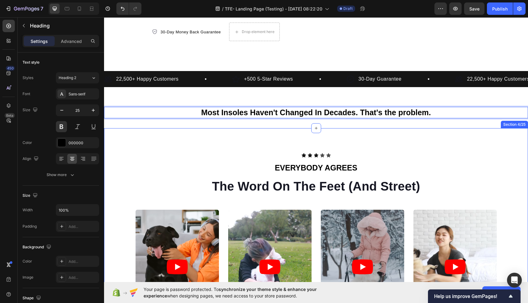
click at [423, 146] on div "Icon Icon Icon Icon Icon Icon List EVERYBODY AGREES Text Block The Word On The …" at bounding box center [316, 245] width 424 height 235
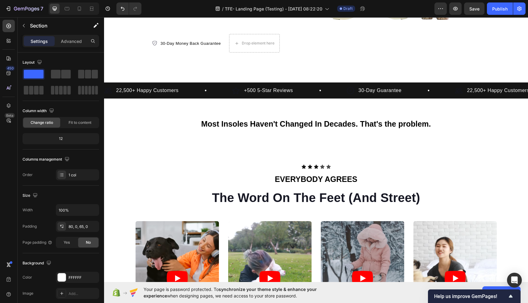
scroll to position [191, 0]
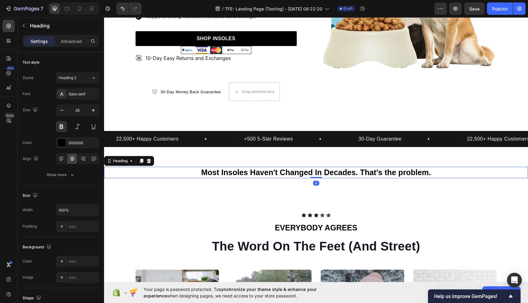
click at [337, 174] on h2 "Most Insoles Haven't Changed In Decades. That's the problem." at bounding box center [316, 172] width 424 height 11
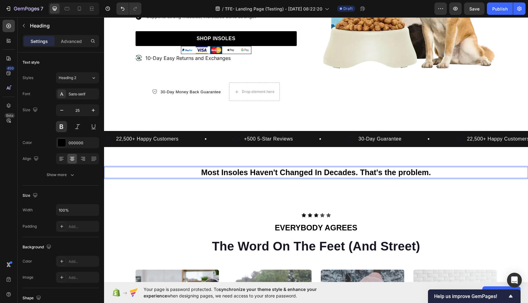
click at [433, 173] on h2 "Most Insoles Haven't Changed In Decades. That's the problem." at bounding box center [316, 172] width 424 height 11
click at [433, 173] on p "Most Insoles Haven't Changed In Decades. That's the problem." at bounding box center [316, 172] width 423 height 10
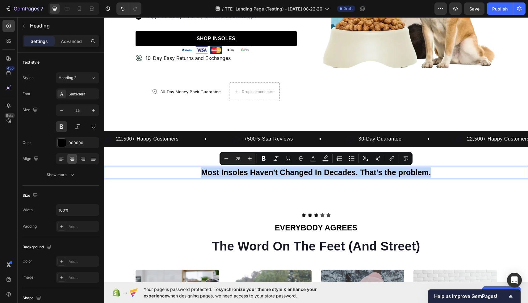
drag, startPoint x: 433, startPoint y: 173, endPoint x: 252, endPoint y: 169, distance: 181.0
click at [252, 169] on p "Most Insoles Haven't Changed In Decades. That's the problem." at bounding box center [316, 172] width 423 height 10
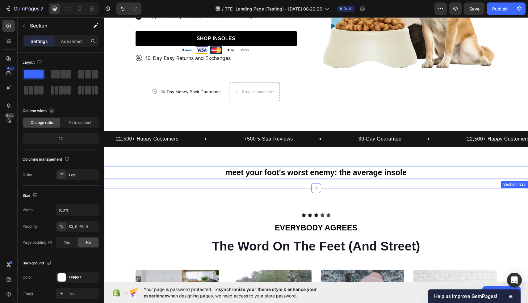
click at [356, 194] on div "Icon Icon Icon Icon Icon Icon List EVERYBODY AGREES Text Block The Word On The …" at bounding box center [316, 305] width 424 height 235
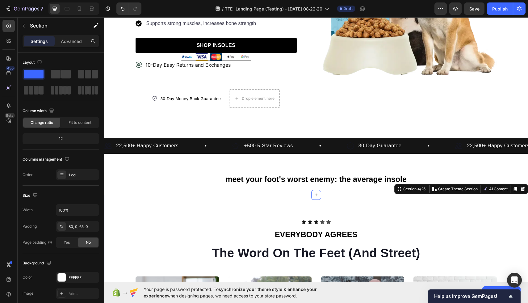
scroll to position [183, 0]
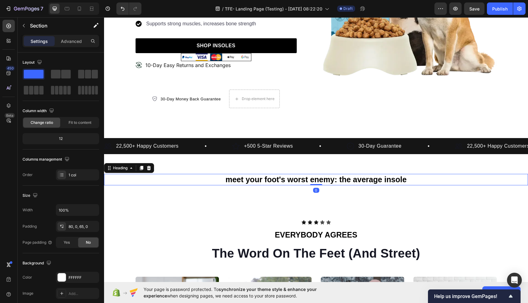
click at [360, 179] on p "meet your foot's worst enemy: the average insole" at bounding box center [316, 179] width 423 height 10
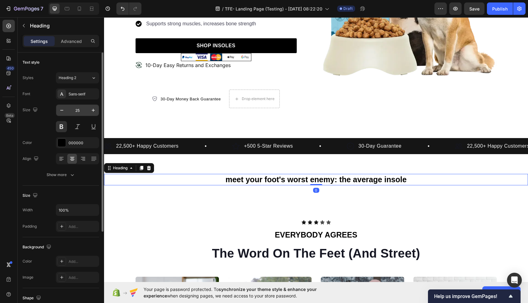
click at [81, 109] on input "25" at bounding box center [77, 110] width 20 height 11
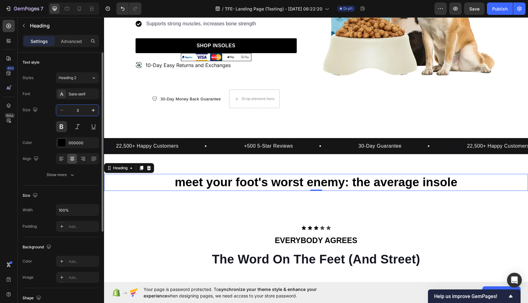
type input "39"
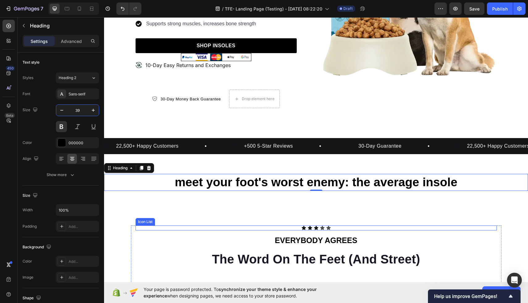
click at [181, 229] on div "Icon Icon Icon Icon Icon" at bounding box center [316, 227] width 361 height 5
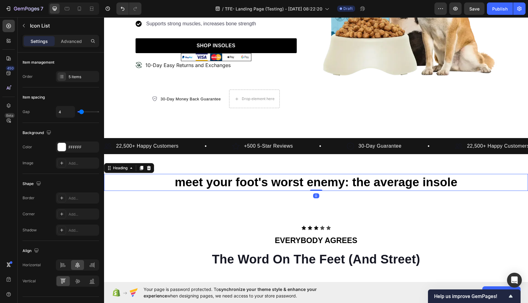
click at [183, 175] on p "meet your foot's worst enemy: the average insole" at bounding box center [316, 182] width 423 height 16
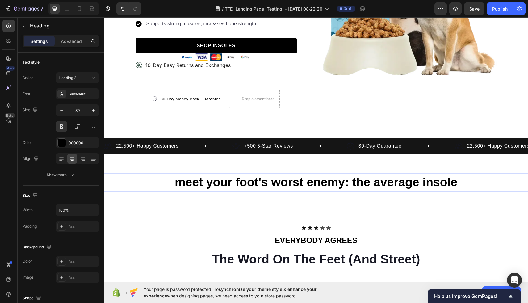
click at [185, 187] on p "meet your foot's worst enemy: the average insole" at bounding box center [316, 182] width 423 height 16
click at [472, 182] on p "Meet your foot's worst enemy: the average insole" at bounding box center [316, 182] width 423 height 16
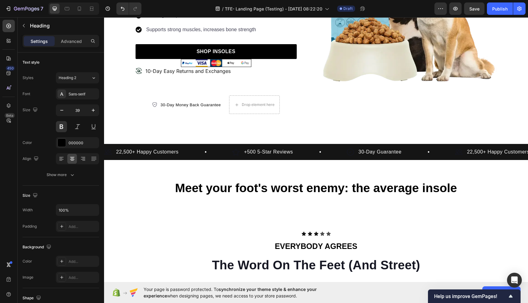
scroll to position [180, 0]
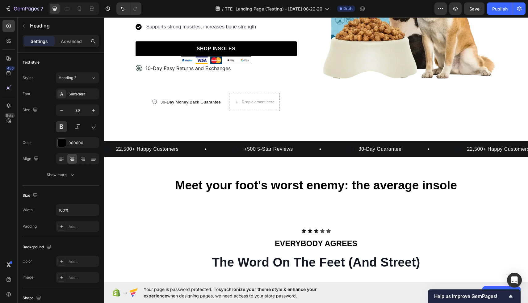
click at [280, 187] on h2 "Meet your foot's worst enemy: the average insole" at bounding box center [316, 185] width 424 height 17
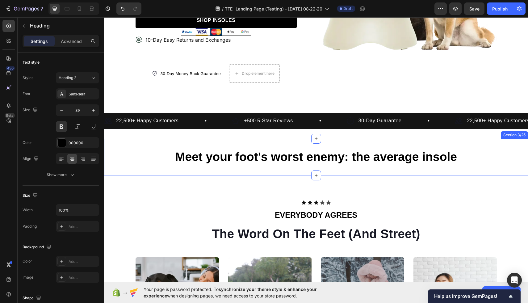
scroll to position [215, 0]
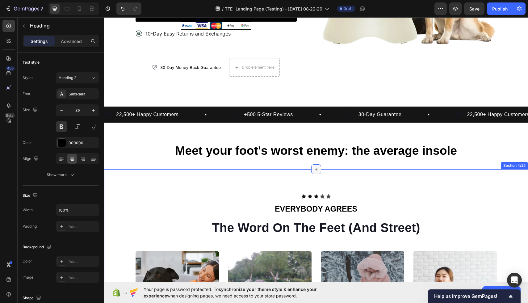
click at [316, 170] on icon at bounding box center [316, 169] width 5 height 5
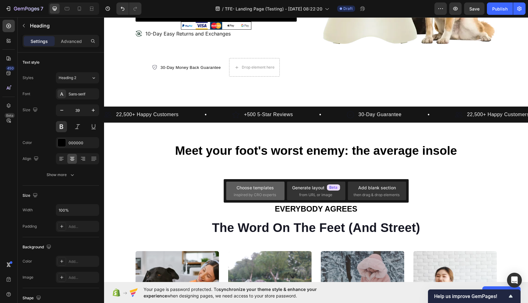
click at [261, 188] on div "Choose templates" at bounding box center [255, 187] width 37 height 6
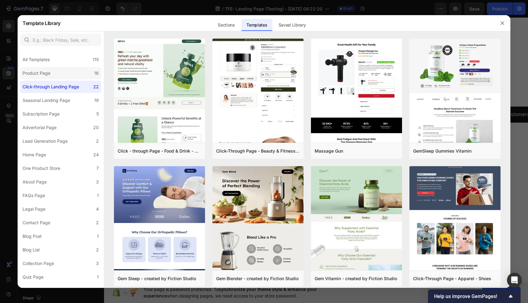
click at [55, 78] on label "Product Page 16" at bounding box center [60, 73] width 81 height 12
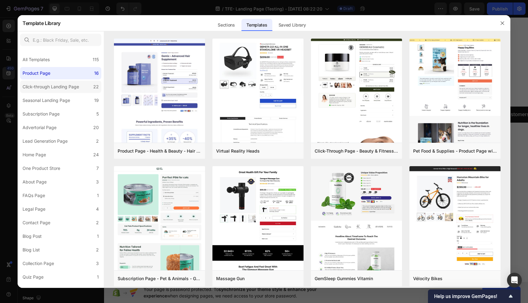
click at [58, 86] on div "Click-through Landing Page" at bounding box center [51, 86] width 57 height 7
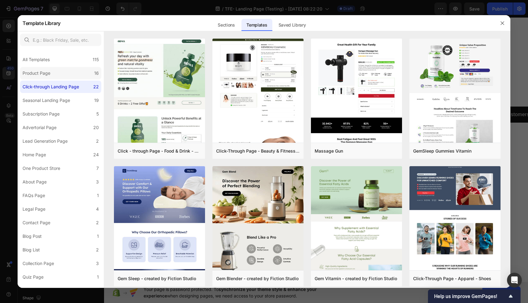
click at [60, 75] on label "Product Page 16" at bounding box center [60, 73] width 81 height 12
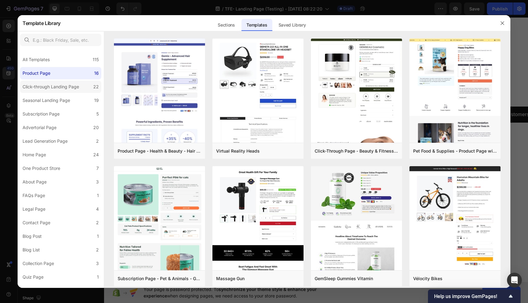
click at [61, 86] on div "Click-through Landing Page" at bounding box center [51, 86] width 57 height 7
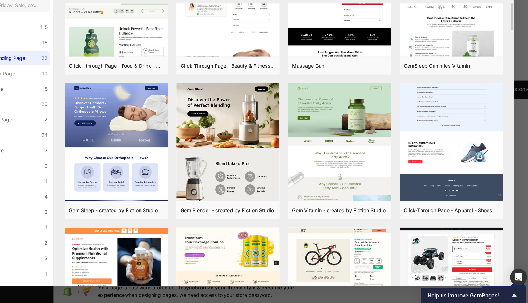
scroll to position [0, 0]
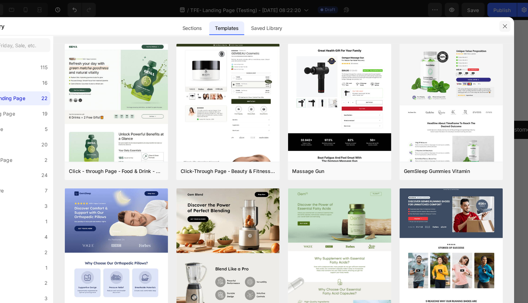
drag, startPoint x: 500, startPoint y: 23, endPoint x: 303, endPoint y: 45, distance: 198.9
click at [500, 23] on icon "button" at bounding box center [502, 23] width 5 height 5
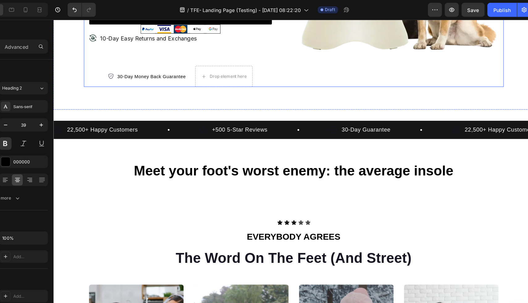
scroll to position [210, 0]
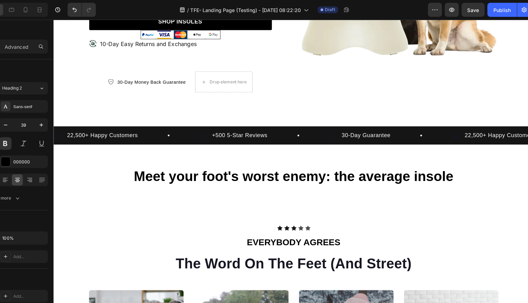
click at [252, 158] on p "Meet your foot's worst enemy: the average insole" at bounding box center [265, 158] width 423 height 16
click at [116, 157] on p "Meet your foot's worst enemy: the average insole" at bounding box center [265, 158] width 423 height 16
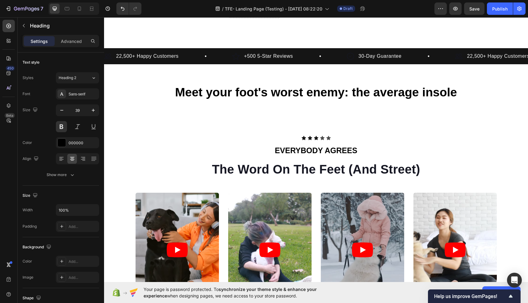
scroll to position [273, 0]
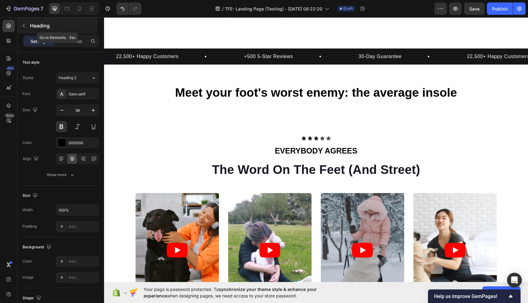
click at [23, 24] on icon "button" at bounding box center [23, 25] width 5 height 5
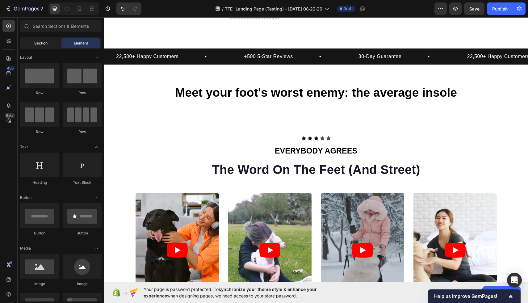
click at [37, 42] on span "Section" at bounding box center [40, 43] width 13 height 6
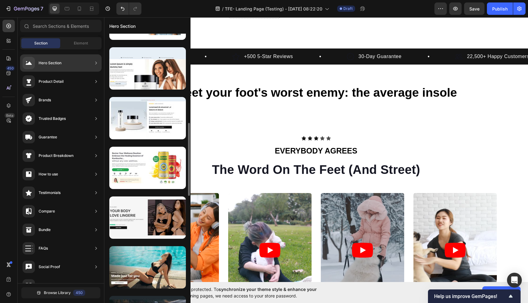
scroll to position [339, 0]
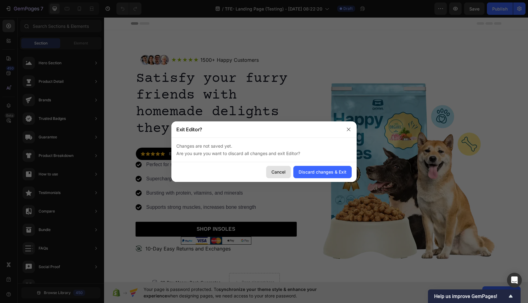
click at [279, 173] on div "Cancel" at bounding box center [278, 172] width 14 height 6
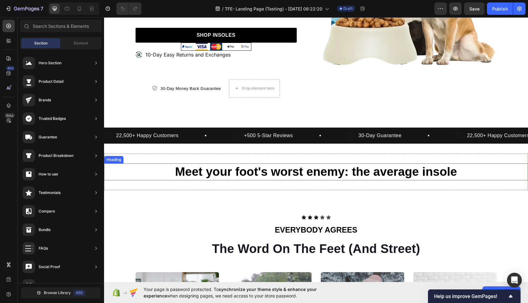
scroll to position [228, 0]
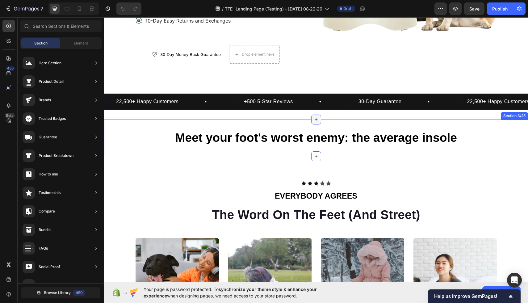
click at [313, 119] on div at bounding box center [316, 120] width 10 height 10
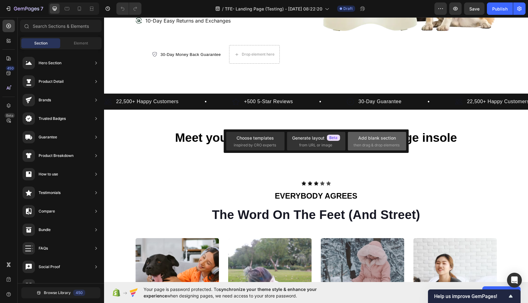
click at [371, 136] on div "Add blank section" at bounding box center [377, 138] width 38 height 6
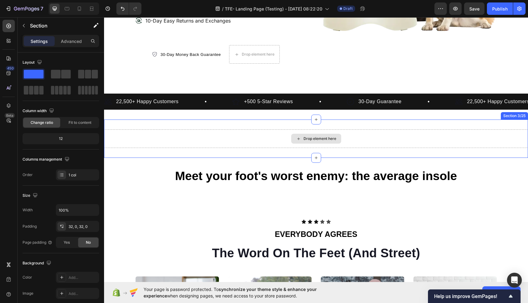
click at [247, 141] on div "Drop element here" at bounding box center [316, 138] width 424 height 19
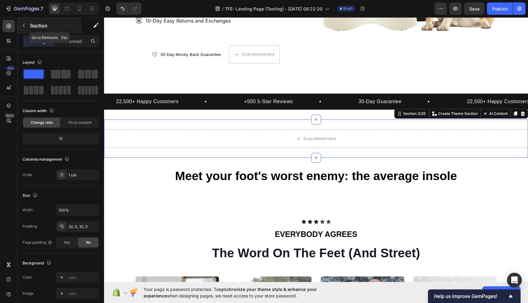
click at [26, 25] on icon "button" at bounding box center [23, 25] width 5 height 5
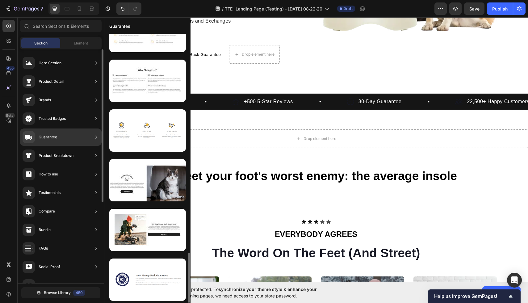
scroll to position [0, 0]
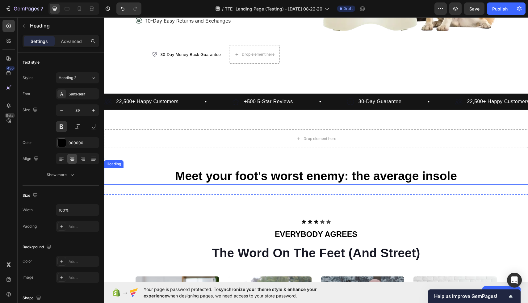
click at [216, 177] on h2 "Meet your foot's worst enemy: the average insole" at bounding box center [316, 176] width 424 height 17
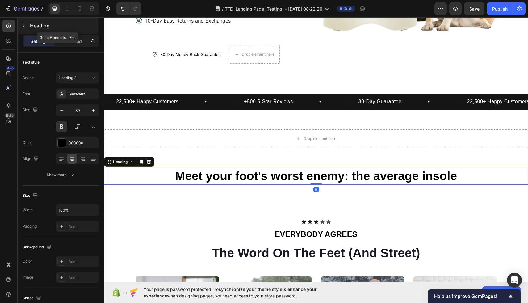
click at [25, 26] on icon "button" at bounding box center [23, 25] width 5 height 5
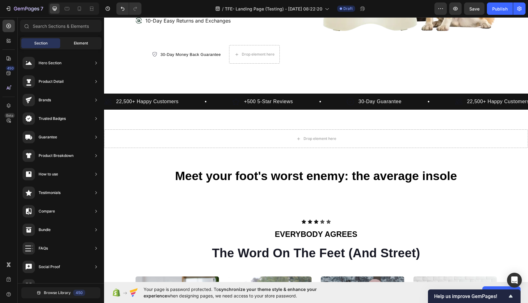
click at [74, 46] on span "Element" at bounding box center [81, 43] width 14 height 6
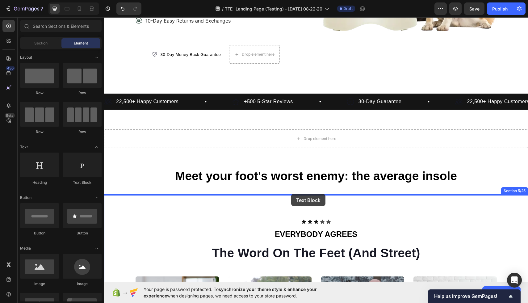
drag, startPoint x: 183, startPoint y: 191, endPoint x: 291, endPoint y: 195, distance: 108.1
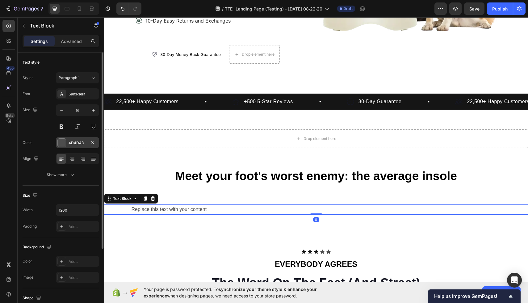
click at [63, 143] on div at bounding box center [62, 143] width 8 height 8
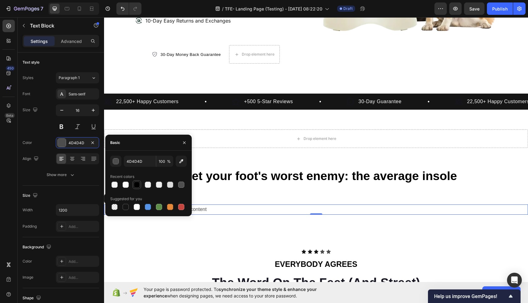
click at [137, 182] on div at bounding box center [137, 185] width 6 height 6
type input "000000"
click at [71, 160] on icon at bounding box center [72, 160] width 3 height 1
